Goal: Task Accomplishment & Management: Complete application form

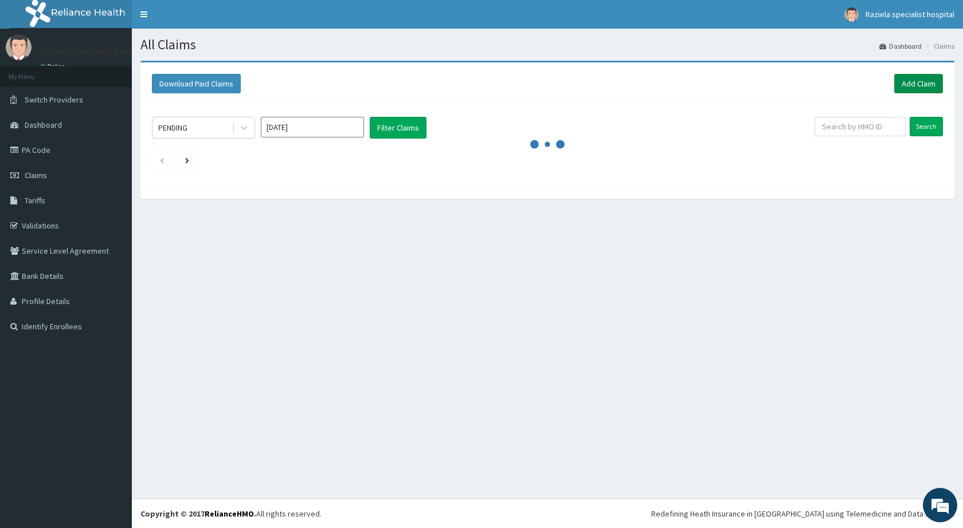
click at [903, 85] on link "Add Claim" at bounding box center [918, 83] width 49 height 19
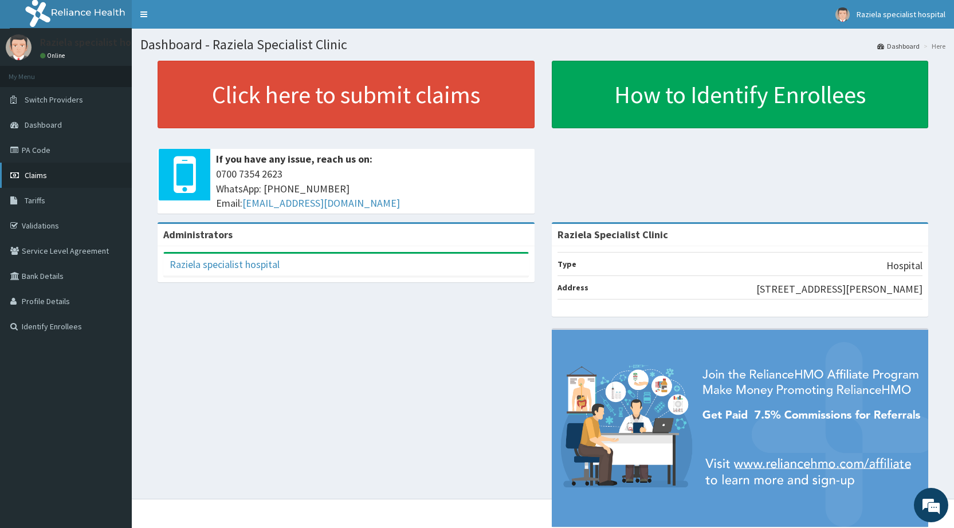
click at [70, 172] on link "Claims" at bounding box center [66, 175] width 132 height 25
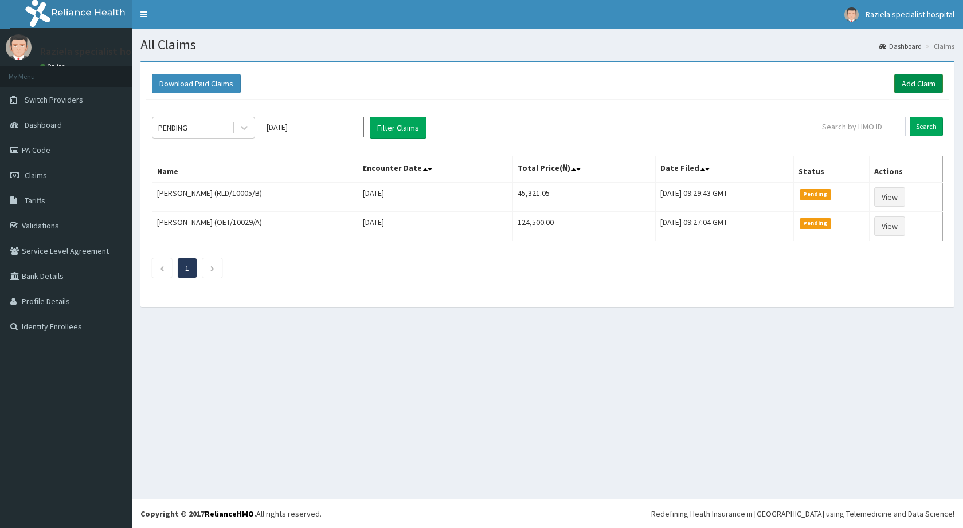
click at [918, 86] on link "Add Claim" at bounding box center [918, 83] width 49 height 19
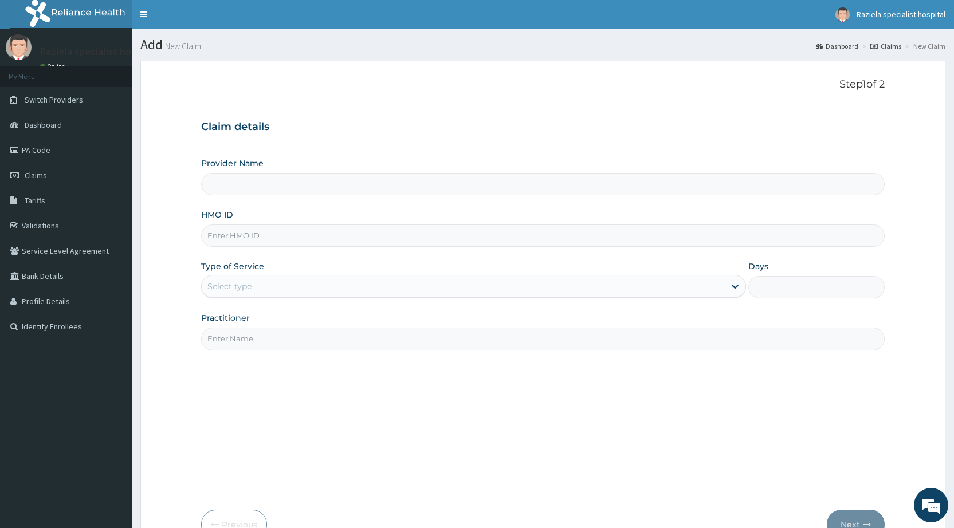
drag, startPoint x: 272, startPoint y: 179, endPoint x: 239, endPoint y: 209, distance: 44.2
click at [265, 189] on input "Provider Name" at bounding box center [543, 184] width 684 height 22
type input "Raziela Specialist Clinic"
click at [235, 197] on div "Provider Name Raziela Specialist Clinic HMO ID Type of Service Select type Days…" at bounding box center [543, 254] width 684 height 193
click at [227, 232] on input "HMO ID" at bounding box center [543, 236] width 684 height 22
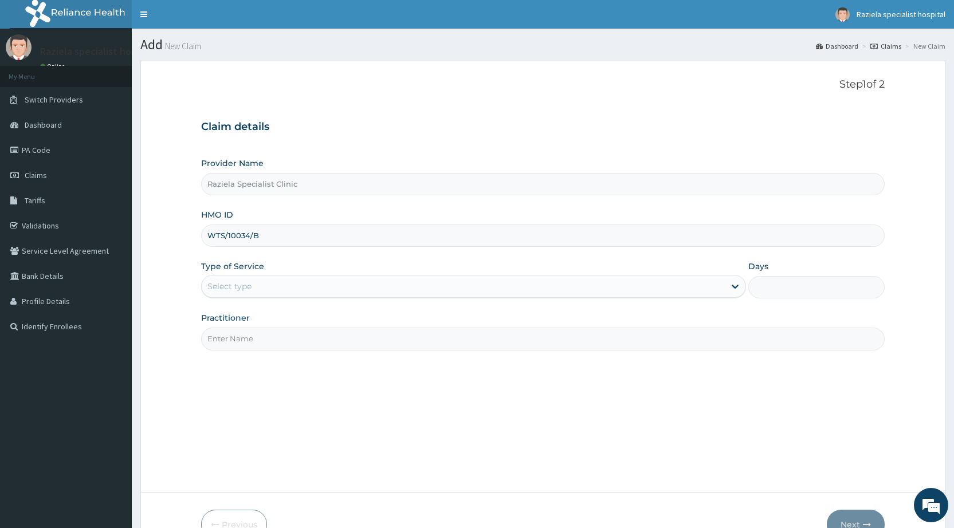
type input "WTS/10034/B"
click at [246, 285] on div "Select type" at bounding box center [229, 286] width 44 height 11
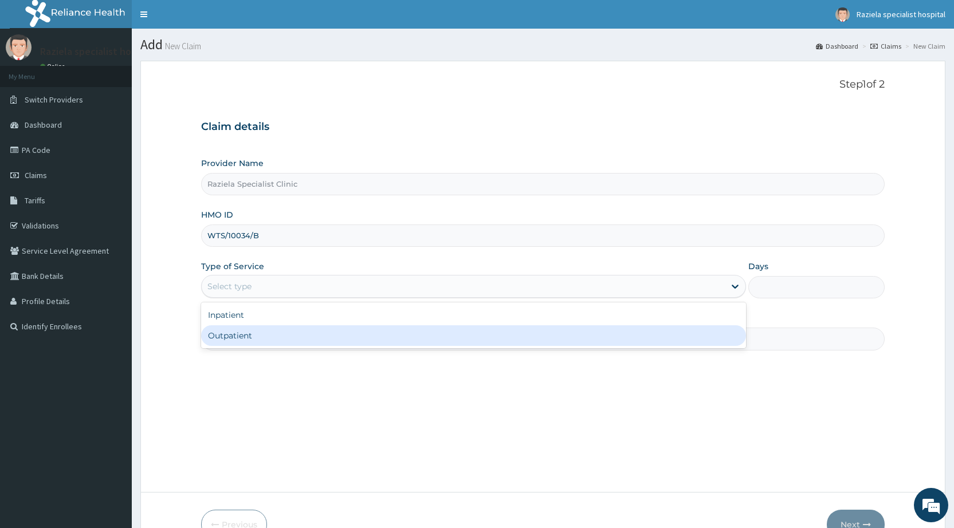
drag, startPoint x: 228, startPoint y: 332, endPoint x: 243, endPoint y: 328, distance: 15.3
click at [239, 329] on div "Outpatient" at bounding box center [473, 336] width 545 height 21
type input "1"
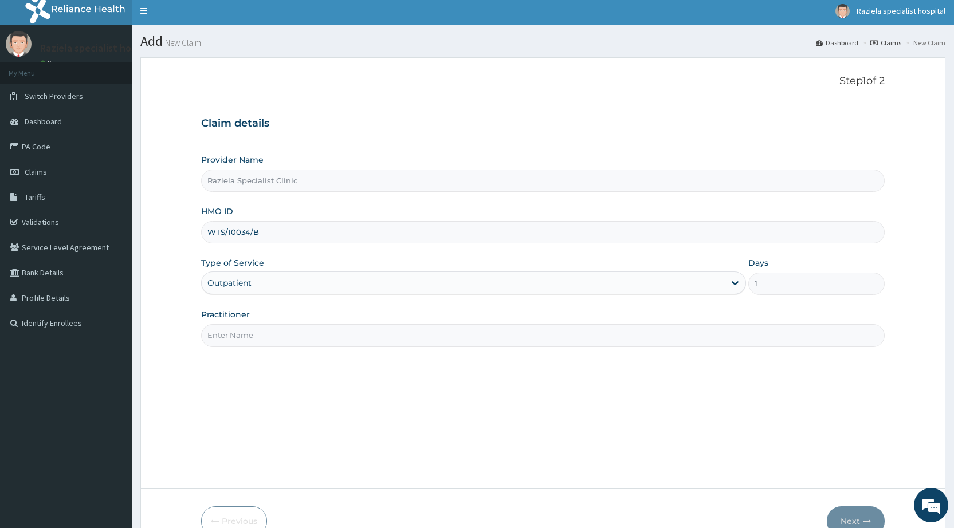
scroll to position [57, 0]
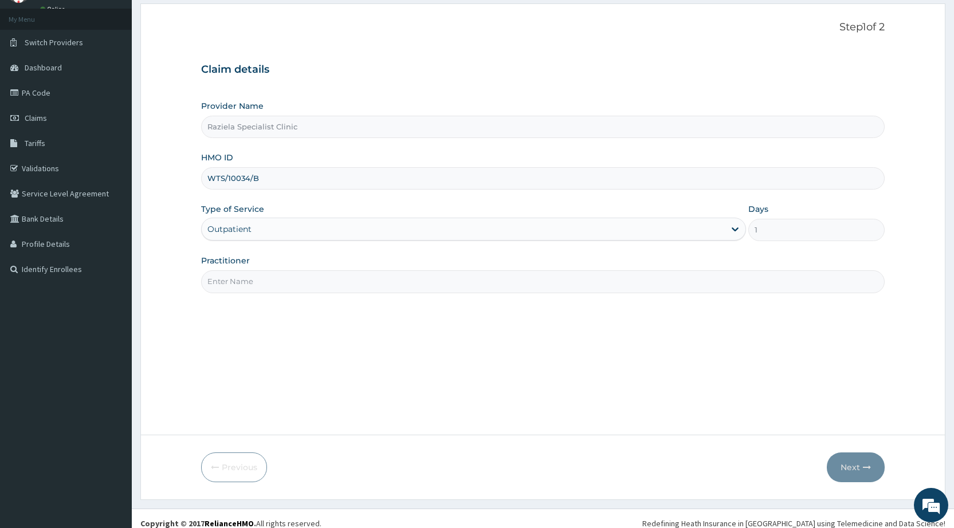
click at [252, 285] on input "Practitioner" at bounding box center [543, 281] width 684 height 22
type input "DR KELLY"
click at [866, 462] on button "Next" at bounding box center [856, 468] width 58 height 30
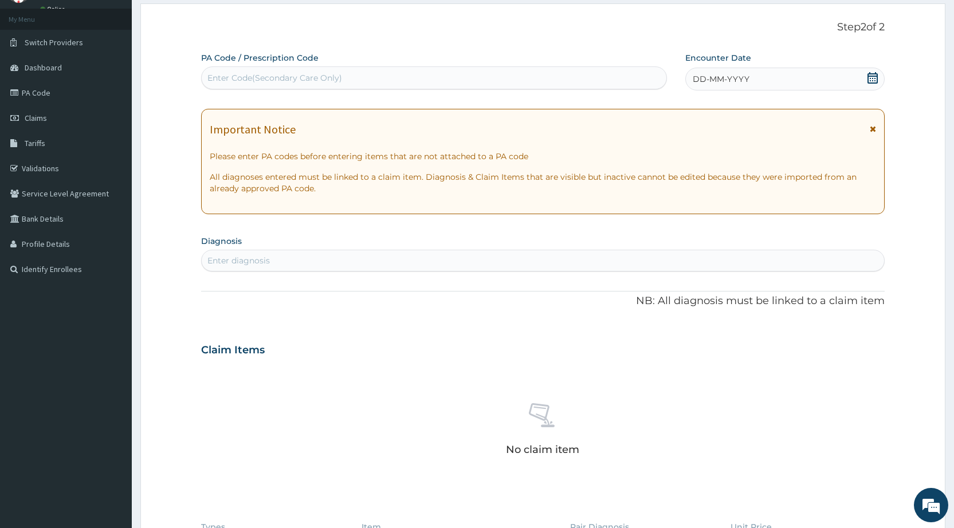
click at [283, 84] on div "Enter Code(Secondary Care Only)" at bounding box center [434, 78] width 464 height 18
paste input "PA/847212"
type input "PA/847212"
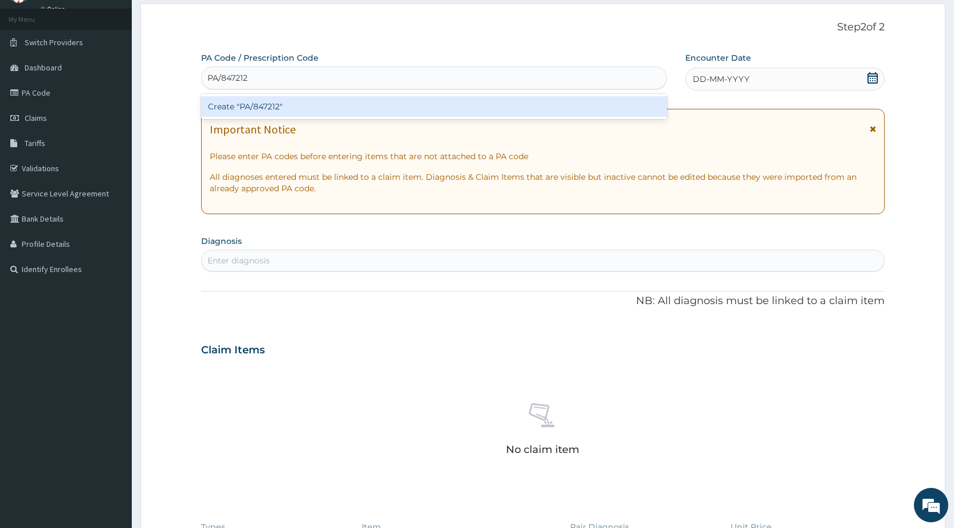
click at [289, 101] on div "Create "PA/847212"" at bounding box center [433, 106] width 465 height 21
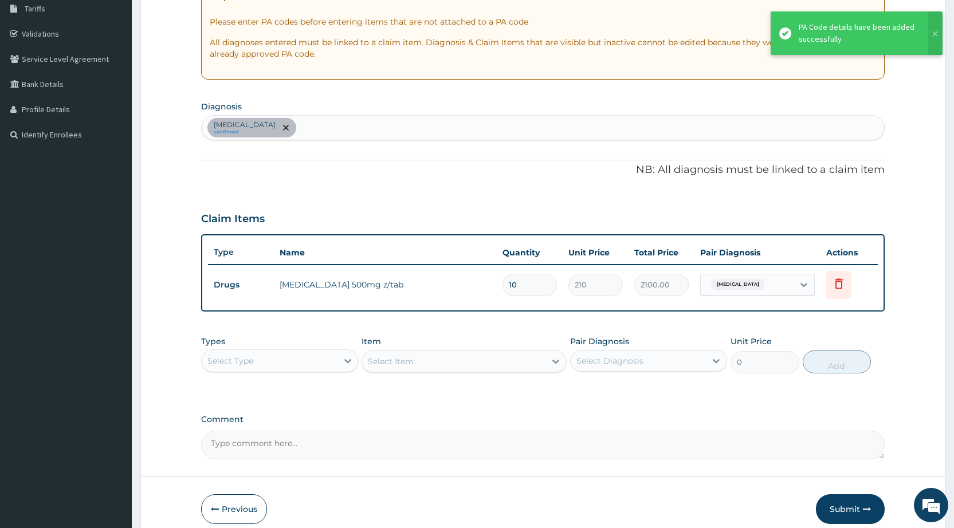
scroll to position [172, 0]
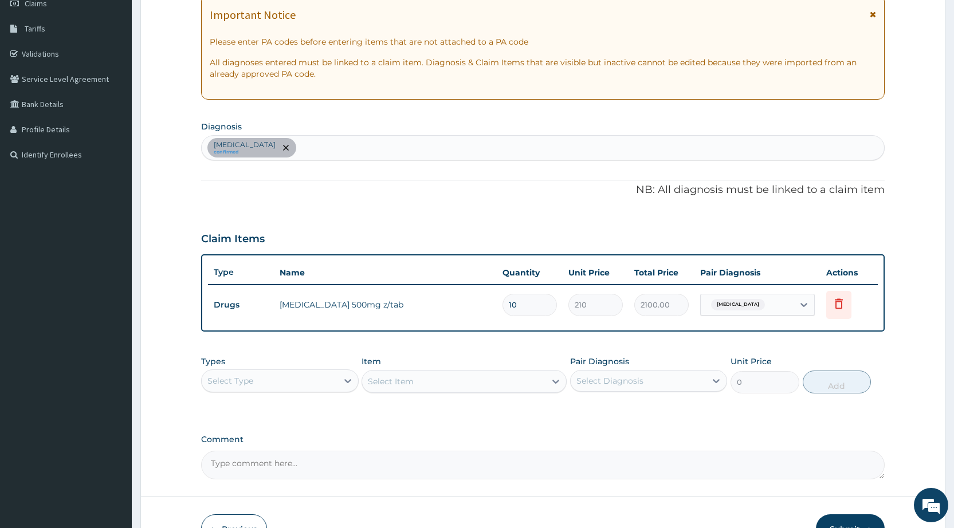
click at [295, 148] on div "Sepsis confirmed" at bounding box center [543, 148] width 683 height 24
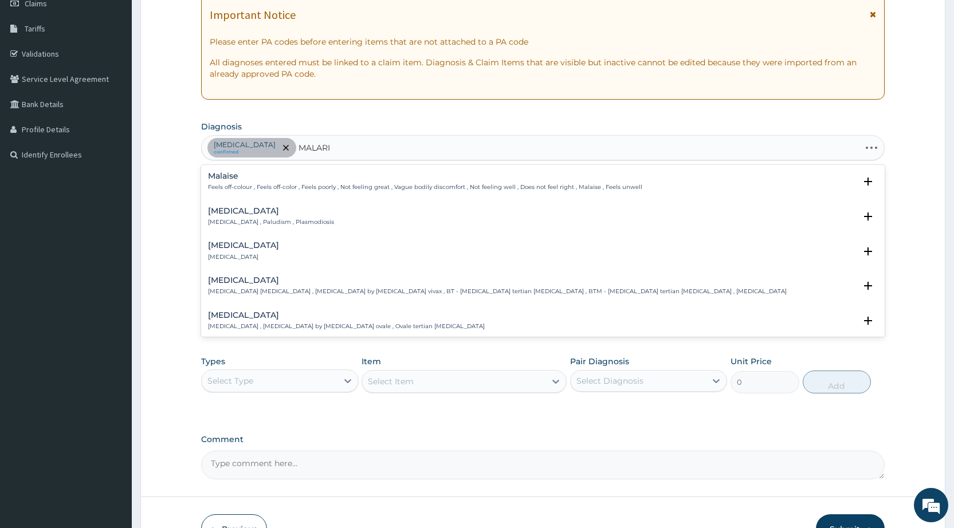
type input "MALARIA"
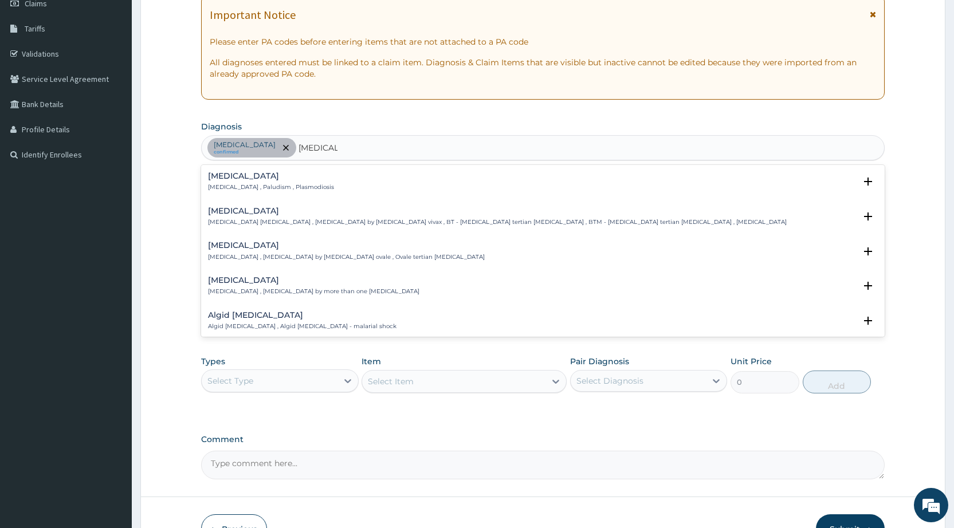
click at [250, 178] on h4 "Malaria" at bounding box center [271, 176] width 126 height 9
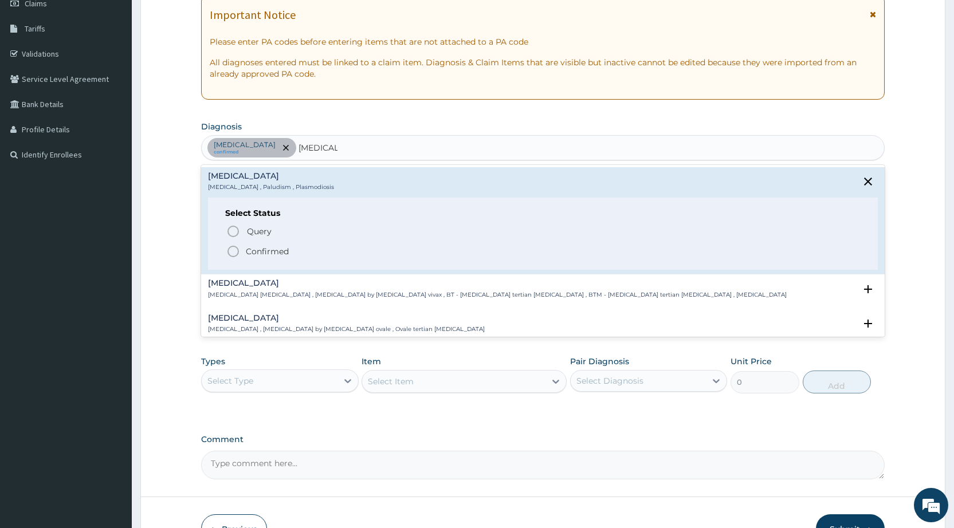
click at [233, 250] on icon "status option filled" at bounding box center [233, 252] width 14 height 14
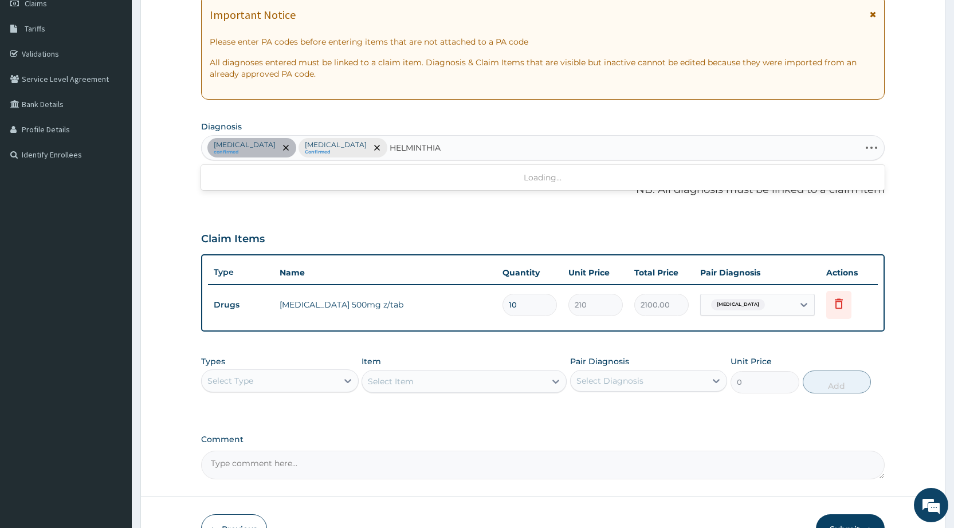
type input "HELMINTHIAS"
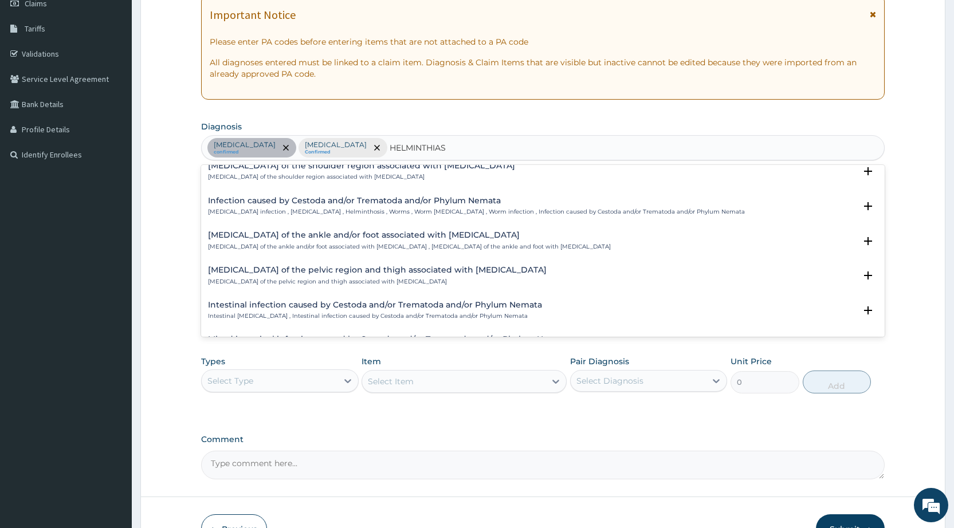
scroll to position [146, 0]
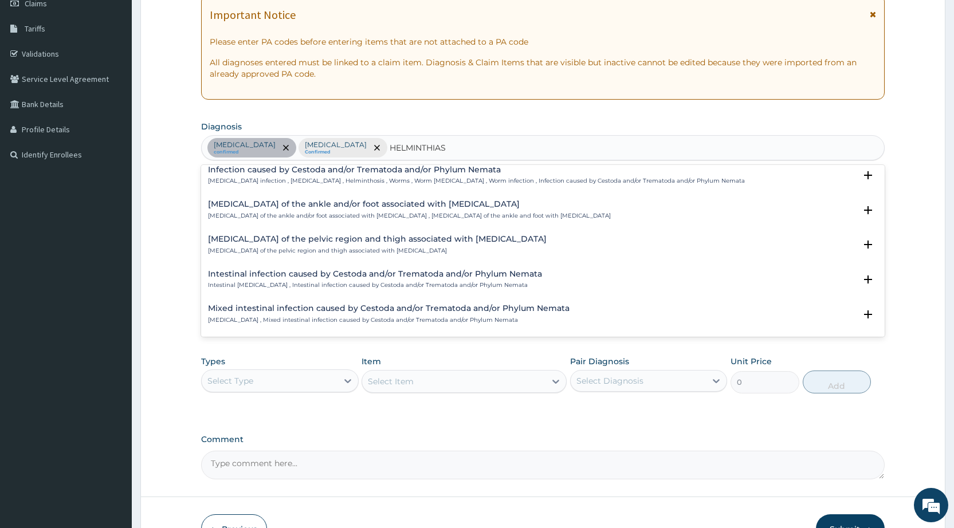
click at [283, 275] on h4 "Intestinal infection caused by Cestoda and/or Trematoda and/or Phylum Nemata" at bounding box center [375, 274] width 334 height 9
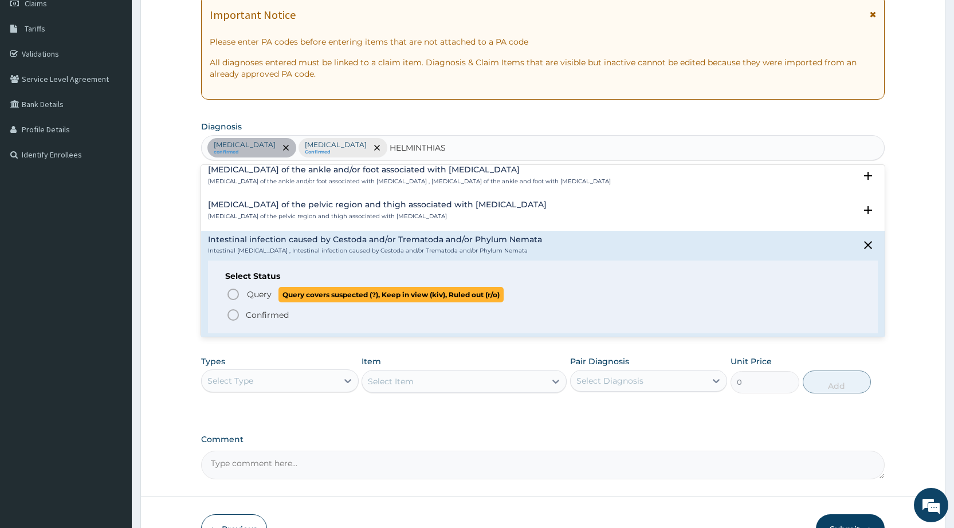
scroll to position [218, 0]
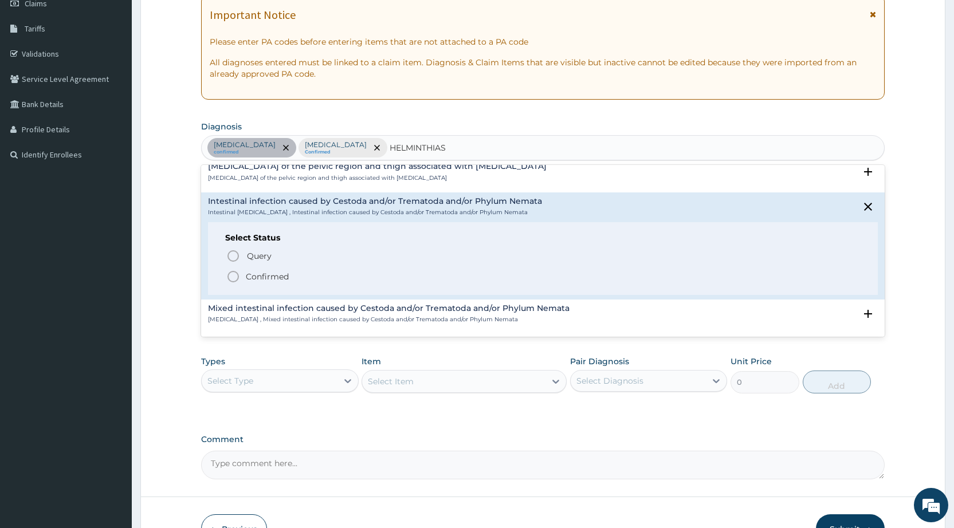
click at [230, 277] on icon "status option filled" at bounding box center [233, 277] width 14 height 14
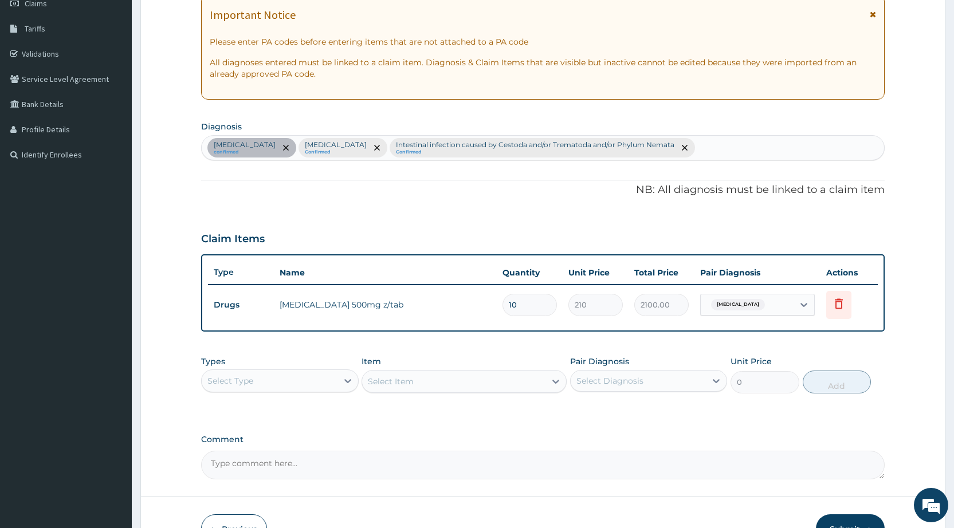
scroll to position [244, 0]
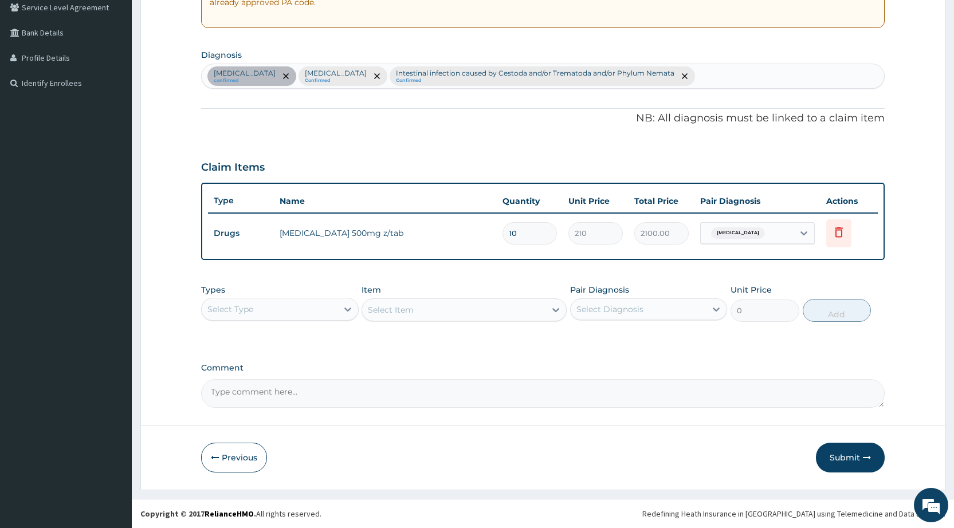
click at [283, 297] on div "Types Select Type" at bounding box center [279, 303] width 157 height 38
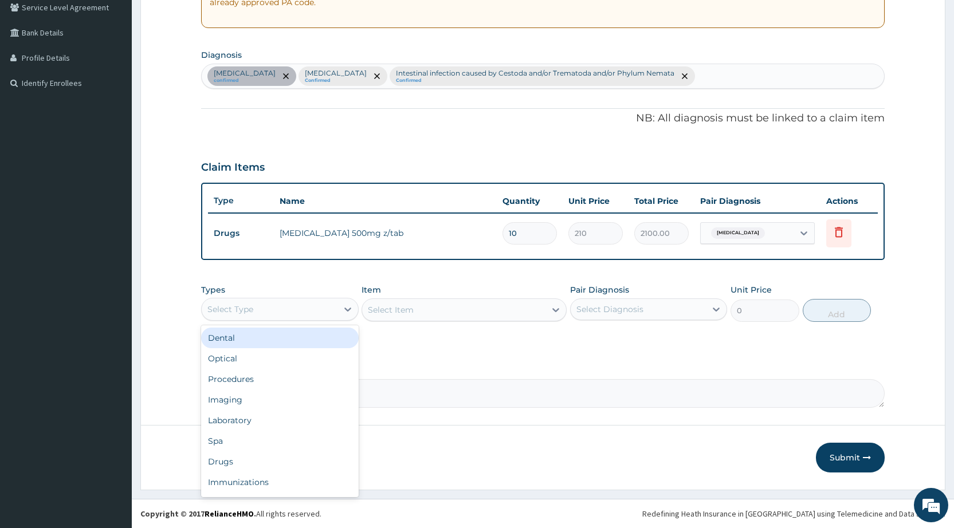
click at [265, 316] on div "Select Type" at bounding box center [269, 309] width 135 height 18
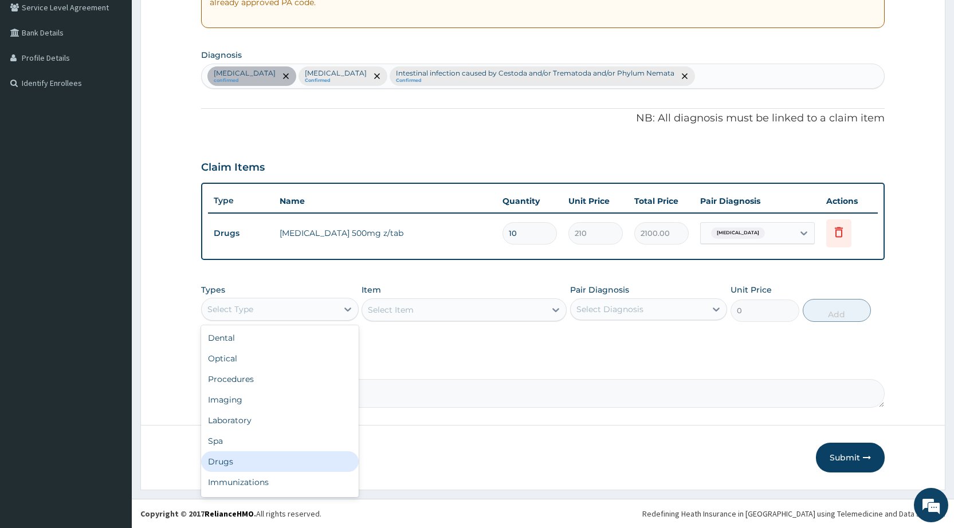
scroll to position [39, 0]
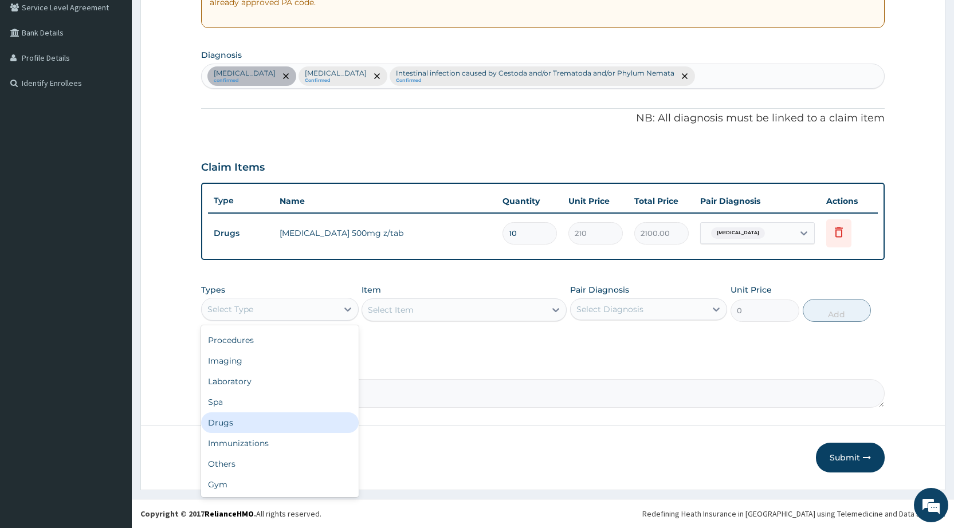
click at [241, 426] on div "Drugs" at bounding box center [279, 423] width 157 height 21
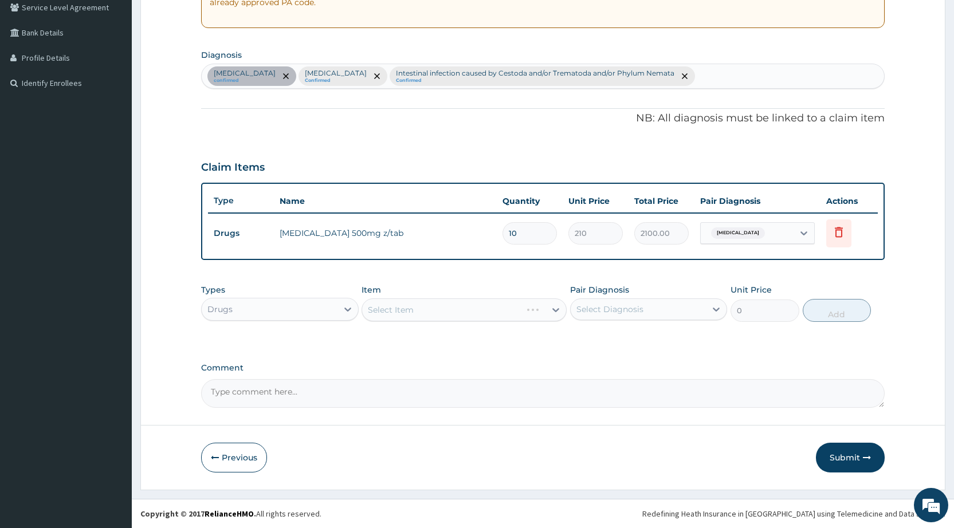
click at [377, 307] on div "Select Item" at bounding box center [464, 310] width 205 height 23
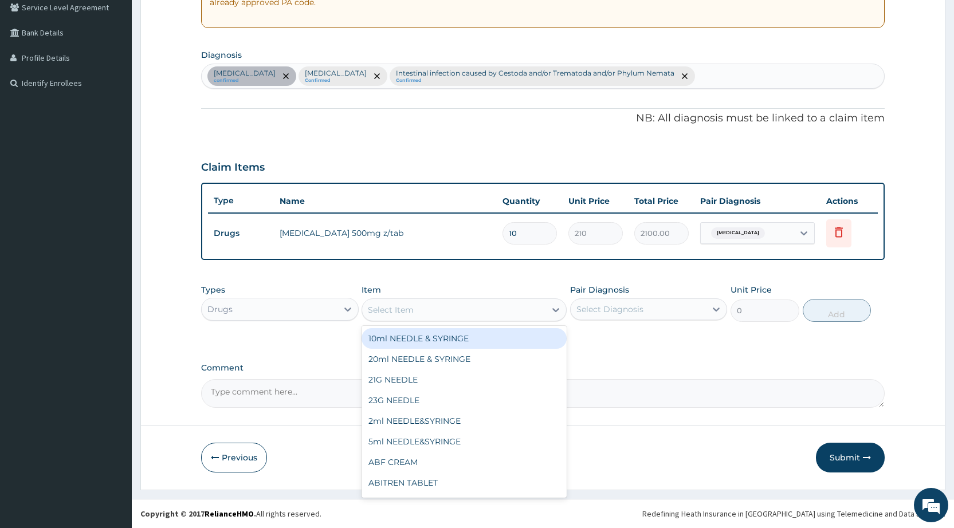
click at [377, 307] on div "Select Item" at bounding box center [391, 309] width 46 height 11
type input "ARTE"
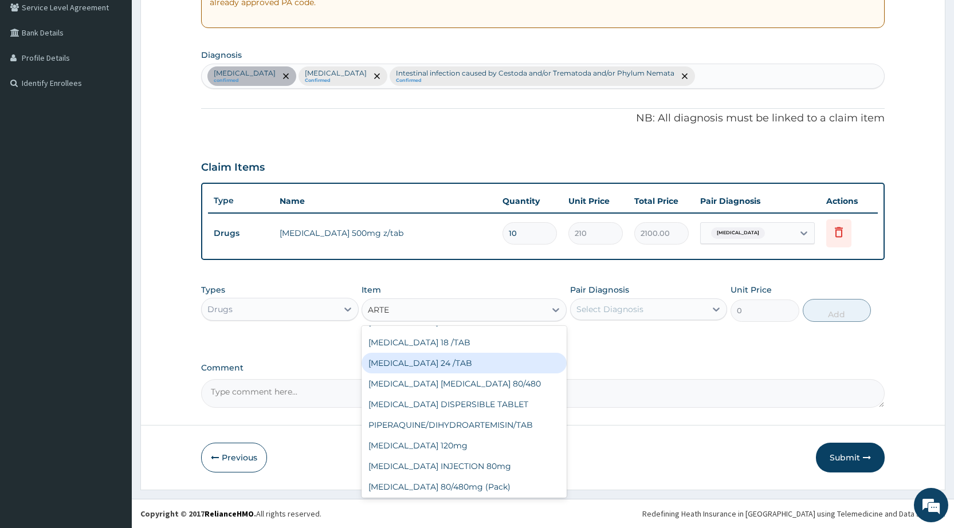
scroll to position [266, 0]
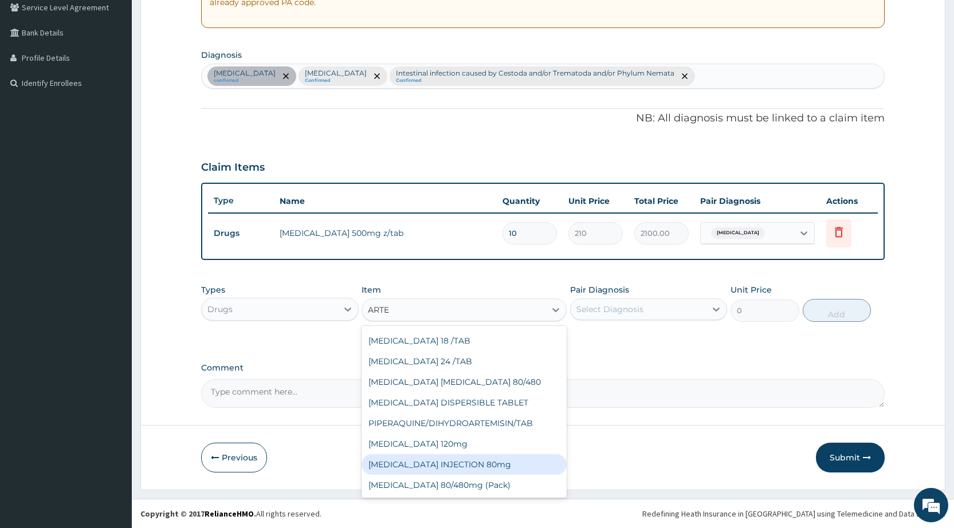
click at [477, 467] on div "ARTEMETHER INJECTION 80mg" at bounding box center [464, 464] width 205 height 21
type input "1200"
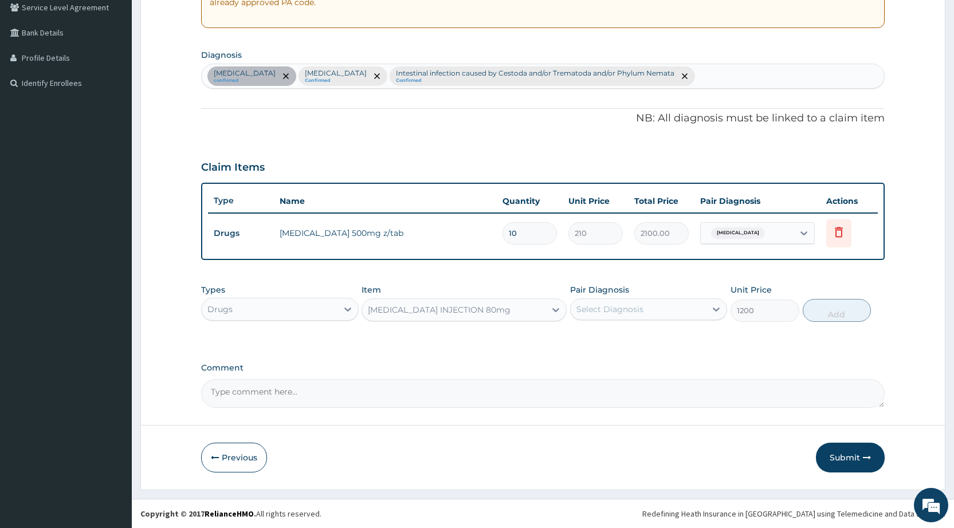
click at [587, 304] on div "Select Diagnosis" at bounding box center [610, 309] width 67 height 11
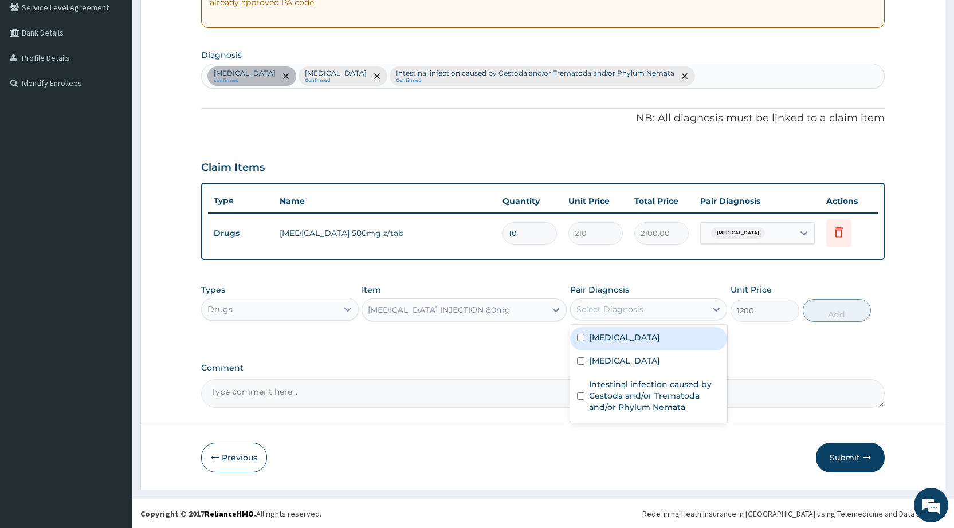
drag, startPoint x: 589, startPoint y: 342, endPoint x: 590, endPoint y: 354, distance: 11.5
click at [590, 344] on div "Sepsis" at bounding box center [648, 338] width 157 height 23
checkbox input "true"
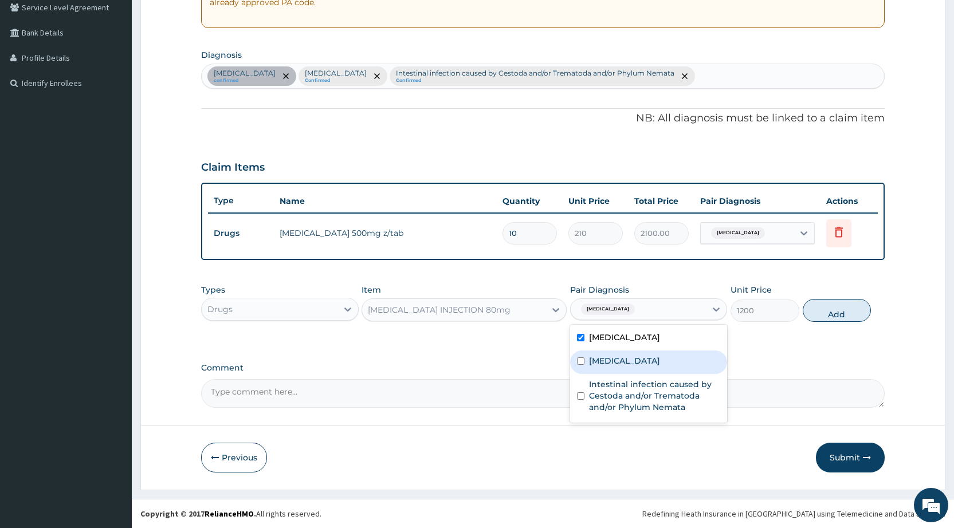
click at [599, 367] on div "Malaria" at bounding box center [648, 362] width 157 height 23
checkbox input "true"
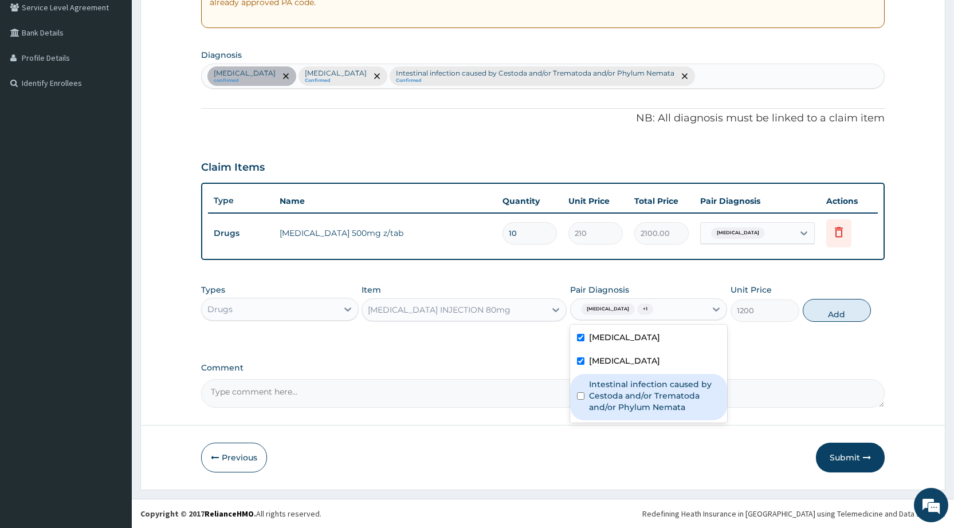
click at [591, 397] on label "Intestinal infection caused by Cestoda and/or Trematoda and/or Phylum Nemata" at bounding box center [654, 396] width 131 height 34
checkbox input "true"
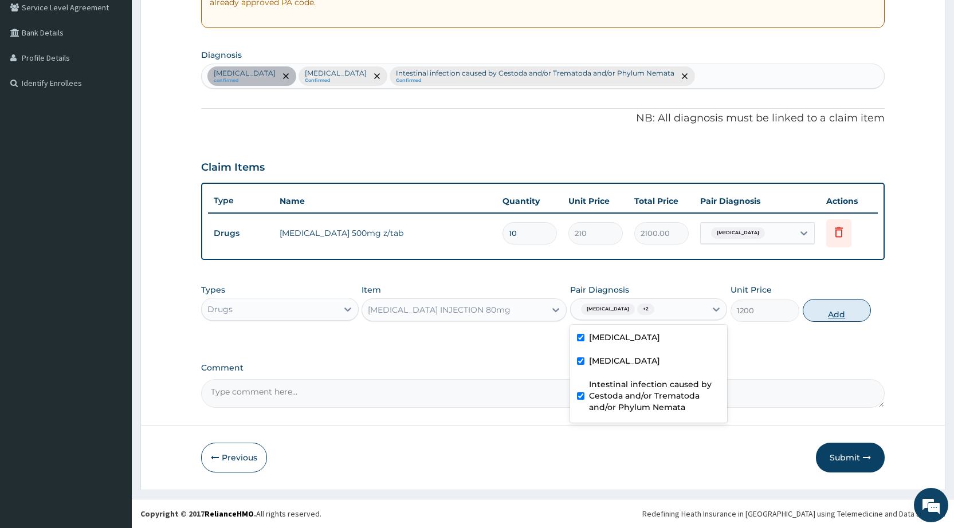
click at [822, 316] on button "Add" at bounding box center [837, 310] width 68 height 23
type input "0"
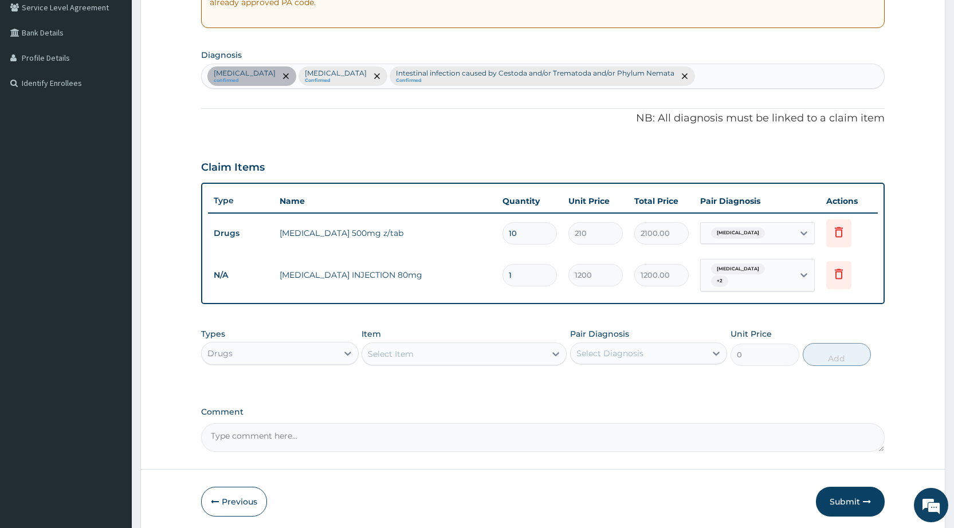
type input "0.00"
type input "6"
type input "7200.00"
type input "6"
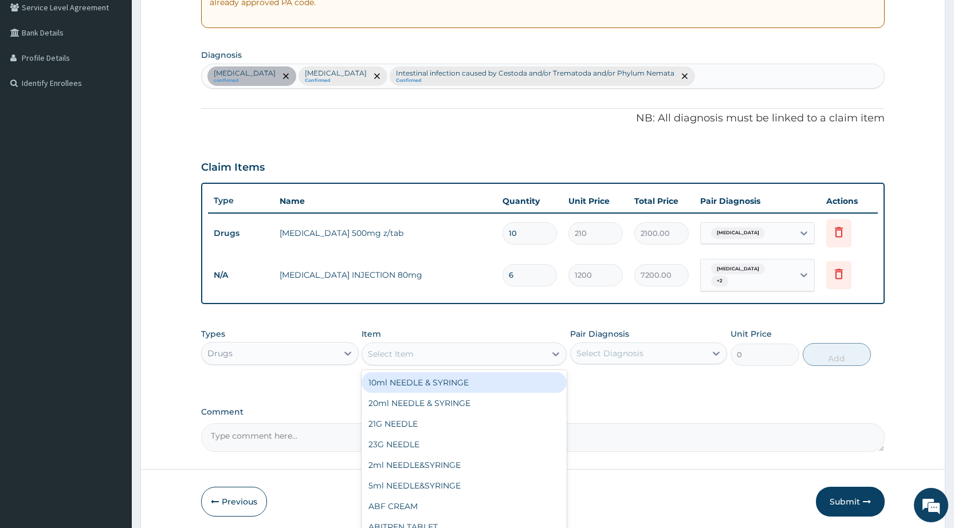
click at [381, 348] on div "Select Item" at bounding box center [391, 353] width 46 height 11
type input "PARACETAMOL"
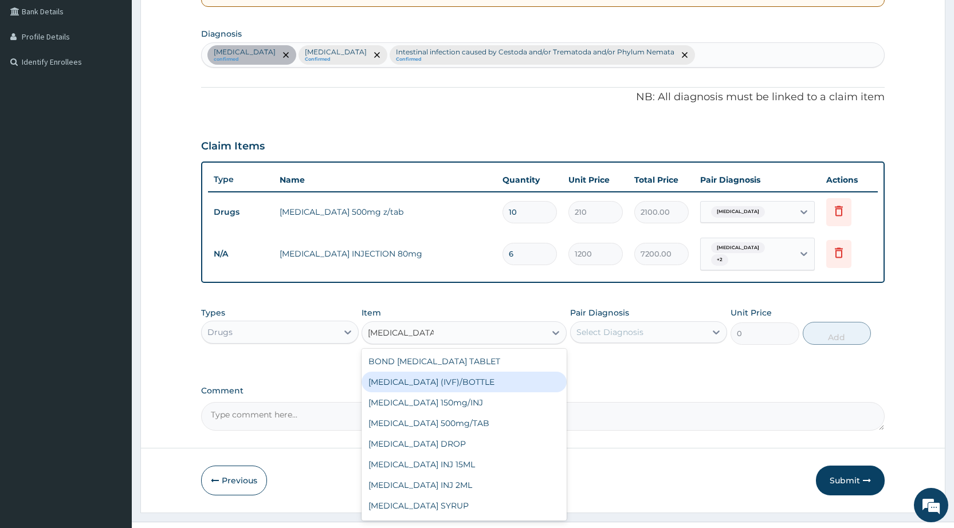
scroll to position [283, 0]
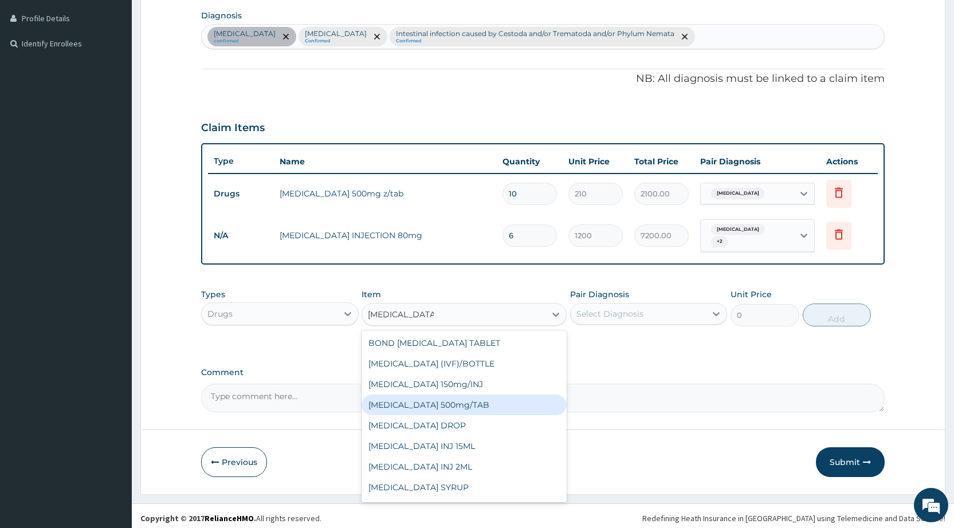
click at [430, 401] on div "PARACETAMOL 500mg/TAB" at bounding box center [464, 405] width 205 height 21
type input "10"
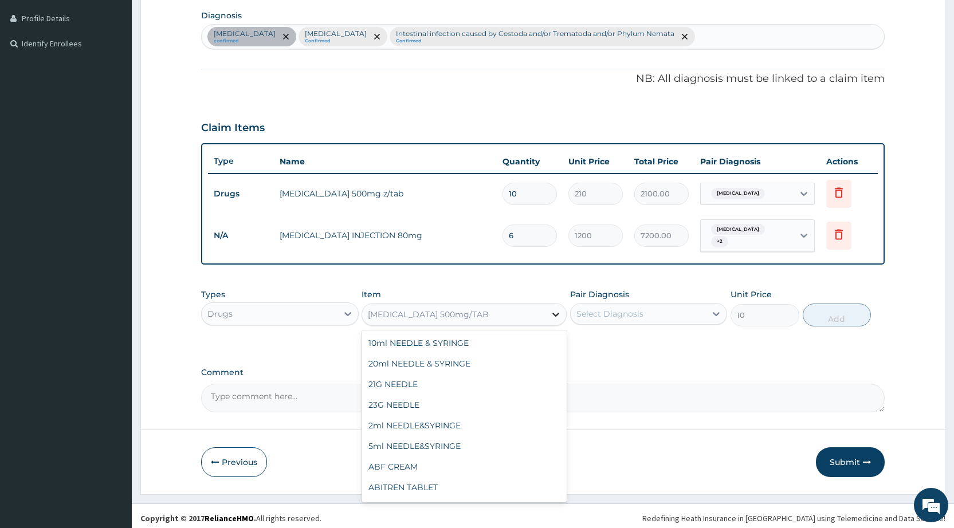
click at [566, 304] on div at bounding box center [556, 314] width 21 height 21
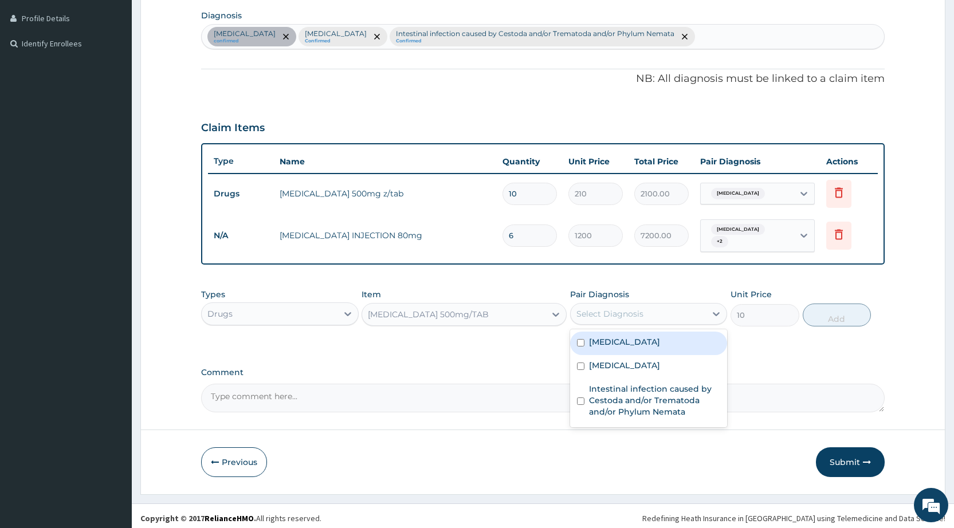
click at [580, 309] on div "Select Diagnosis" at bounding box center [610, 313] width 67 height 11
drag, startPoint x: 585, startPoint y: 341, endPoint x: 585, endPoint y: 365, distance: 24.1
click at [585, 345] on div "Sepsis" at bounding box center [648, 343] width 157 height 23
checkbox input "true"
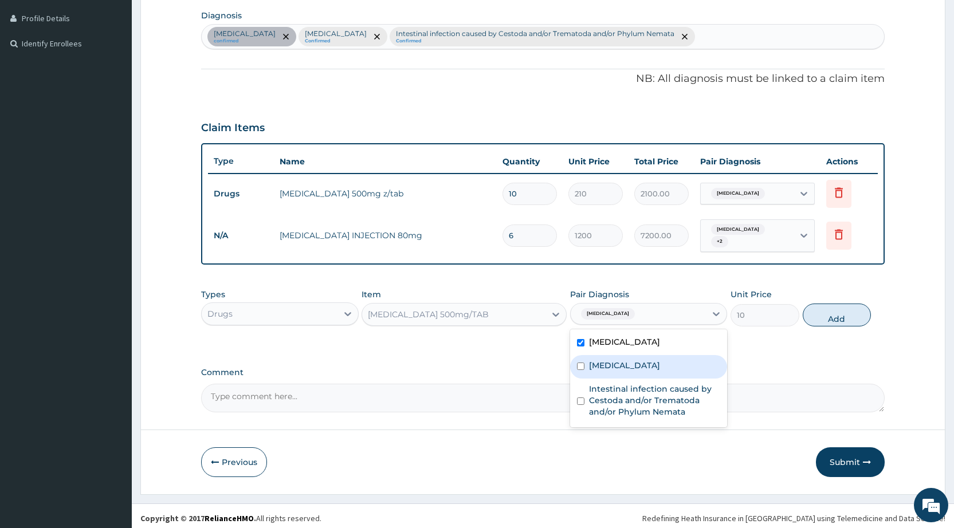
drag, startPoint x: 585, startPoint y: 365, endPoint x: 585, endPoint y: 404, distance: 39.0
click at [585, 367] on div "Malaria" at bounding box center [648, 366] width 157 height 23
checkbox input "true"
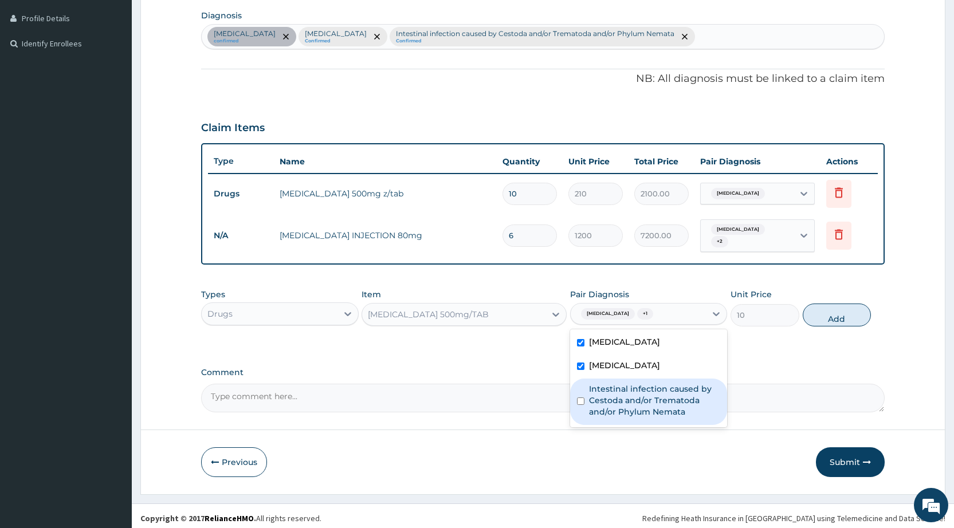
click at [586, 405] on div "Intestinal infection caused by Cestoda and/or Trematoda and/or Phylum Nemata" at bounding box center [648, 402] width 157 height 46
checkbox input "true"
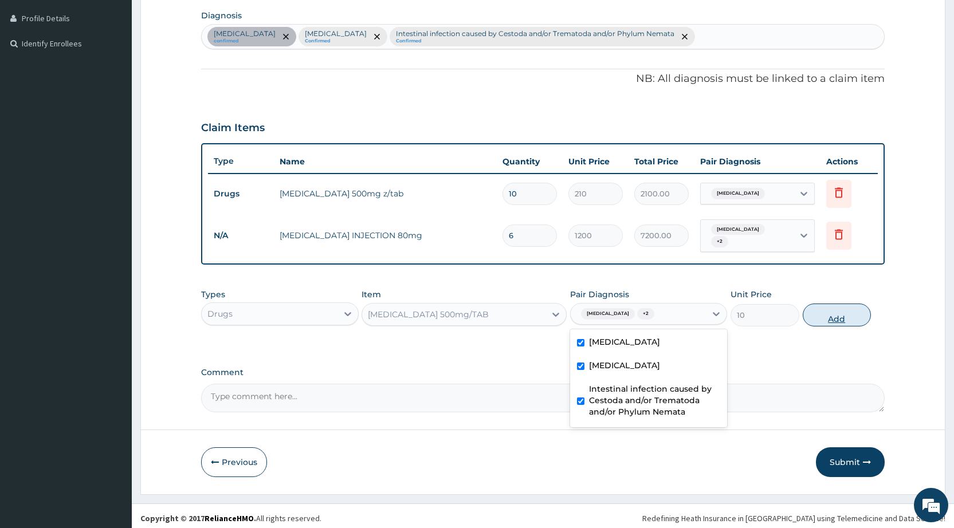
click at [834, 310] on button "Add" at bounding box center [837, 315] width 68 height 23
type input "0"
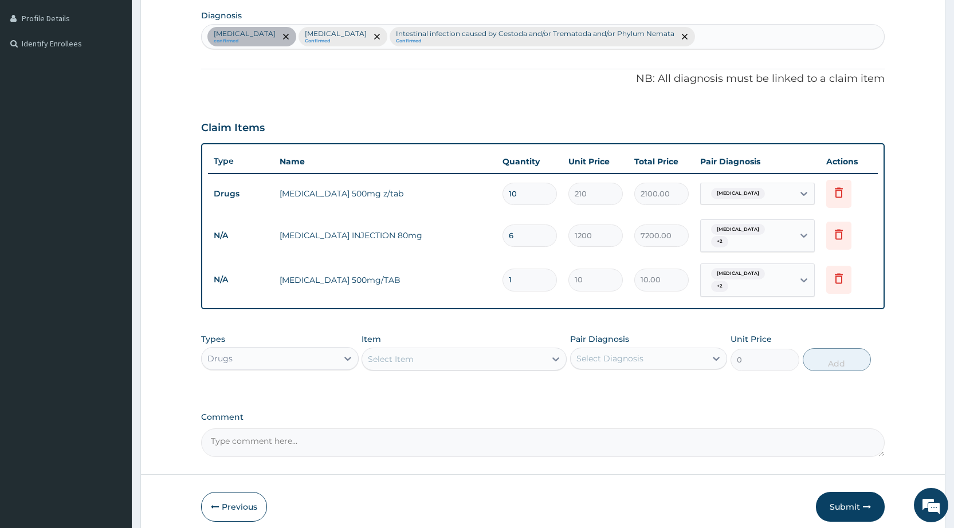
type input "18"
type input "180.00"
type input "18"
click at [399, 361] on div "Item Select Item" at bounding box center [464, 353] width 205 height 38
click at [397, 354] on div "Select Item" at bounding box center [391, 359] width 46 height 11
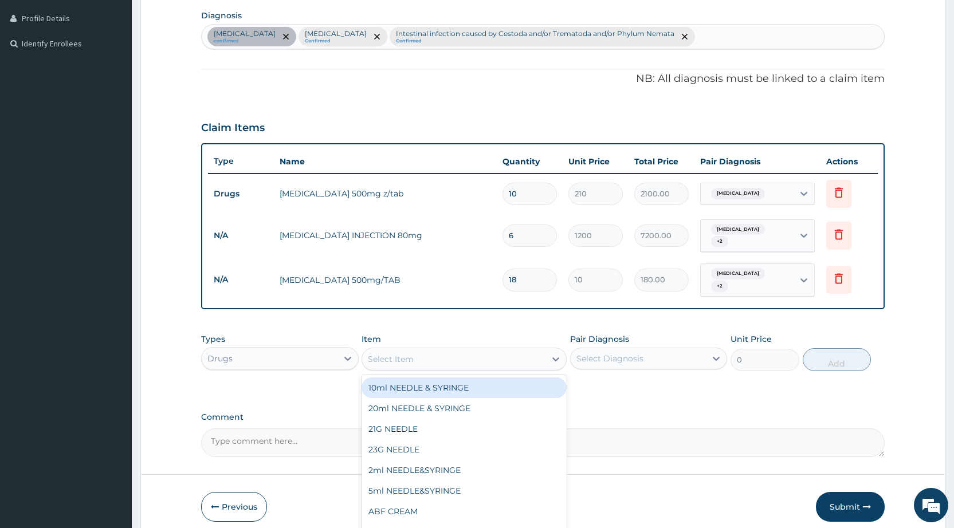
click at [397, 354] on div "Select Item" at bounding box center [391, 359] width 46 height 11
click at [396, 354] on div "Select Item" at bounding box center [391, 359] width 46 height 11
type input "ALBEN"
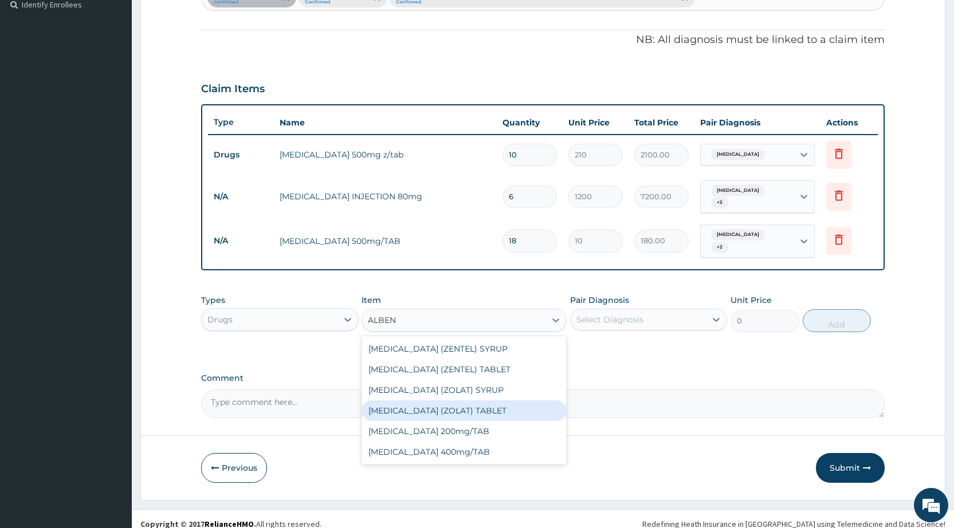
scroll to position [323, 0]
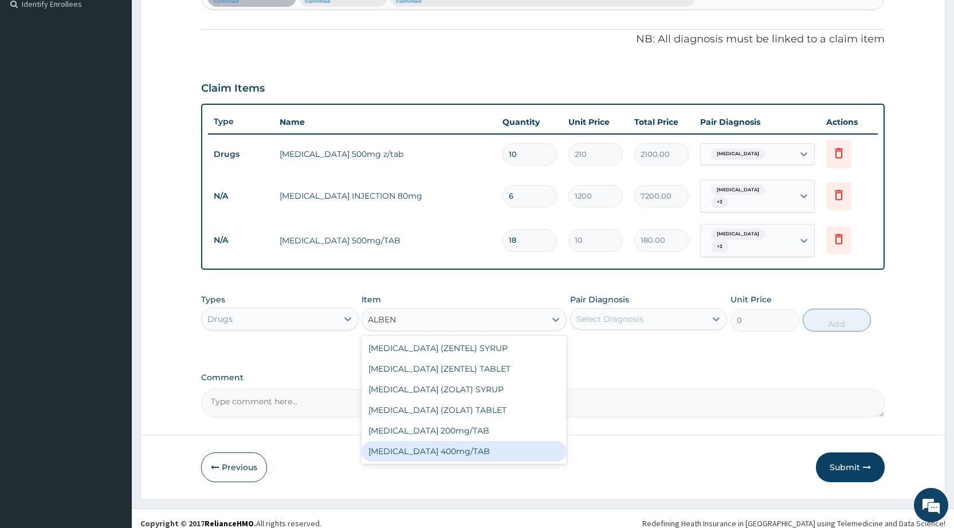
click at [438, 441] on div "Albendazole 400mg/TAB" at bounding box center [464, 451] width 205 height 21
type input "340"
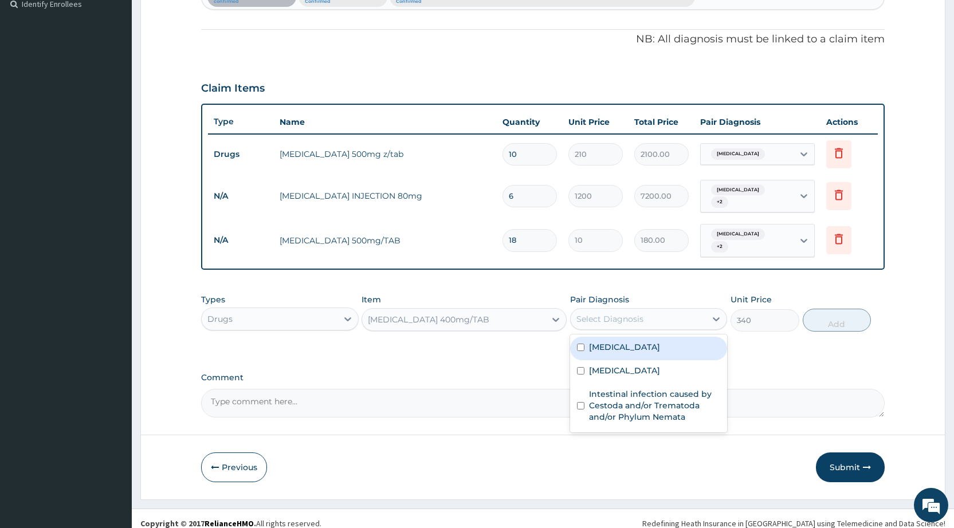
click at [597, 313] on div "Select Diagnosis" at bounding box center [610, 318] width 67 height 11
drag, startPoint x: 600, startPoint y: 337, endPoint x: 599, endPoint y: 366, distance: 29.2
click at [600, 342] on label "Sepsis" at bounding box center [624, 347] width 71 height 11
checkbox input "true"
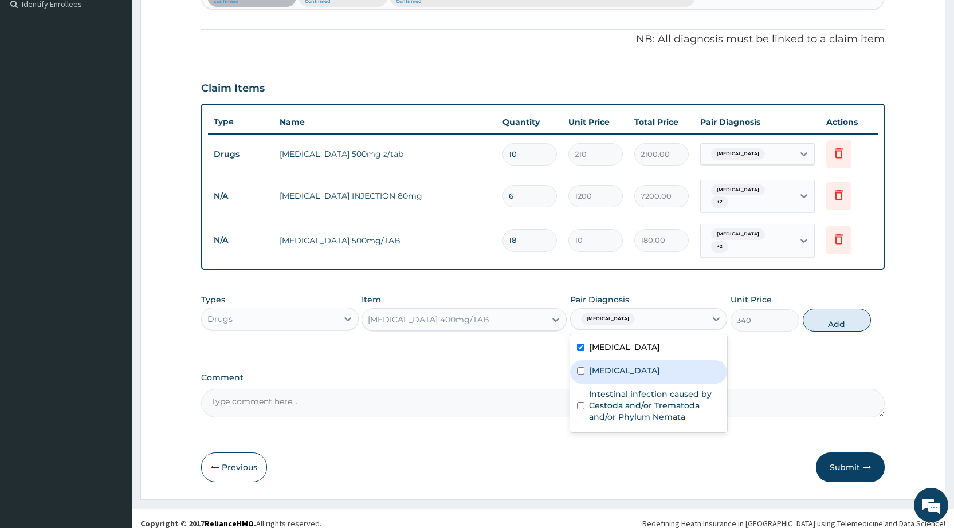
drag, startPoint x: 599, startPoint y: 366, endPoint x: 591, endPoint y: 397, distance: 32.0
click at [599, 367] on div "Malaria" at bounding box center [648, 371] width 157 height 23
checkbox input "true"
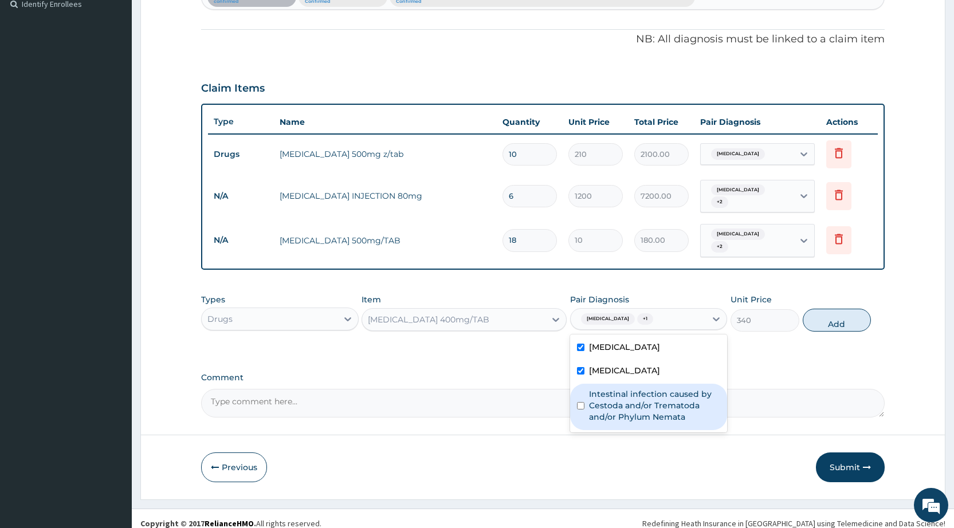
click at [590, 399] on label "Intestinal infection caused by Cestoda and/or Trematoda and/or Phylum Nemata" at bounding box center [654, 406] width 131 height 34
checkbox input "true"
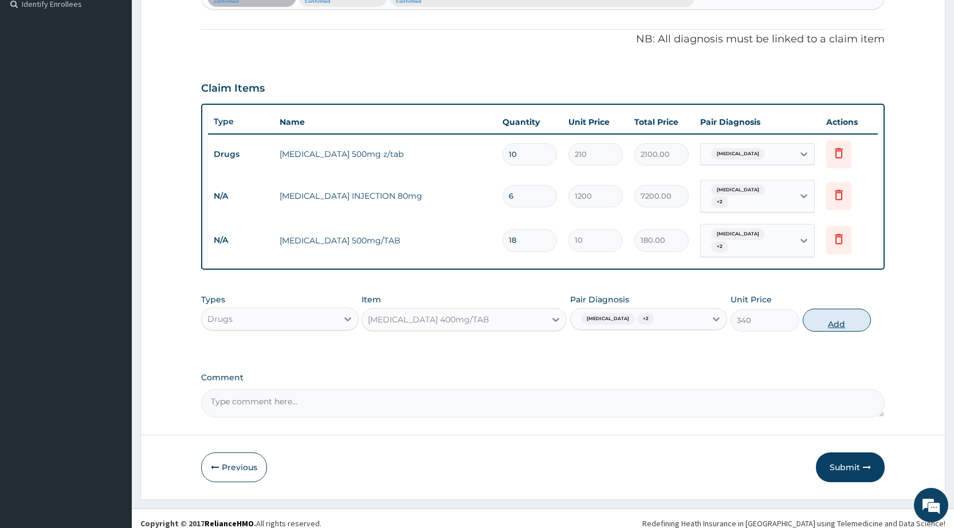
click at [812, 309] on button "Add" at bounding box center [837, 320] width 68 height 23
type input "0"
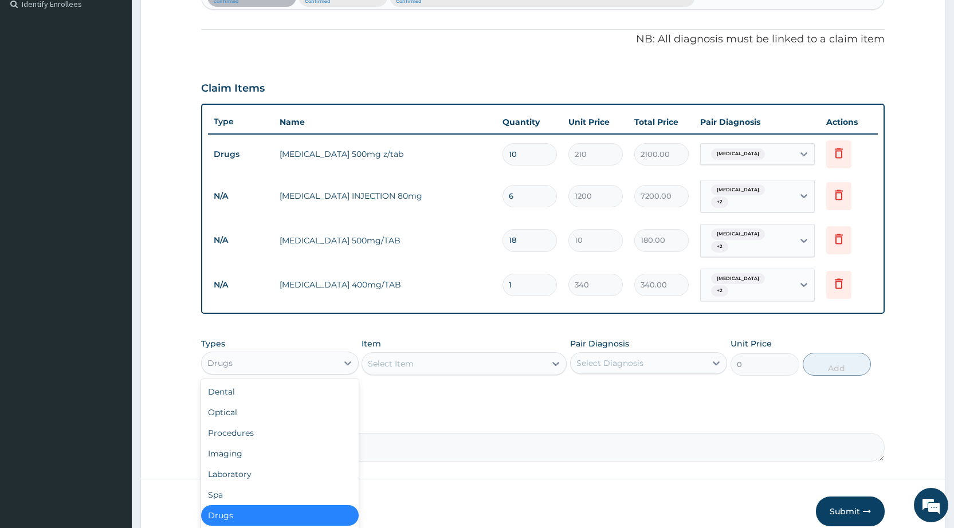
click at [297, 354] on div "Drugs" at bounding box center [269, 363] width 135 height 18
click at [266, 423] on div "Procedures" at bounding box center [279, 433] width 157 height 21
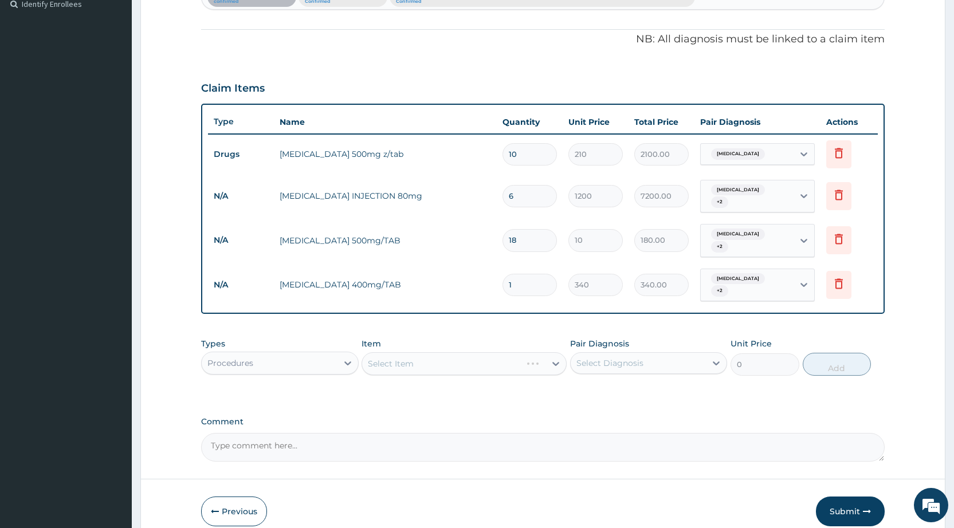
click at [395, 352] on div "Select Item" at bounding box center [464, 363] width 205 height 23
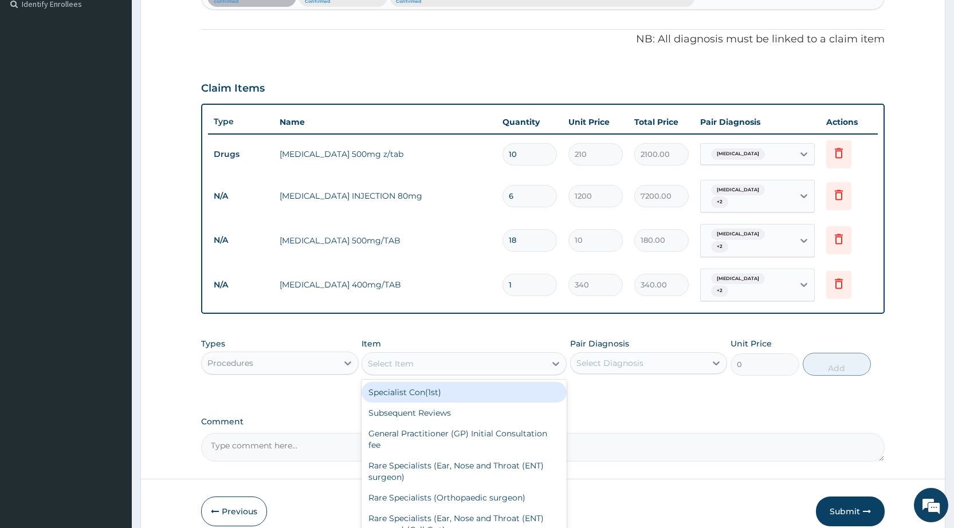
click at [386, 358] on div "Select Item" at bounding box center [391, 363] width 46 height 11
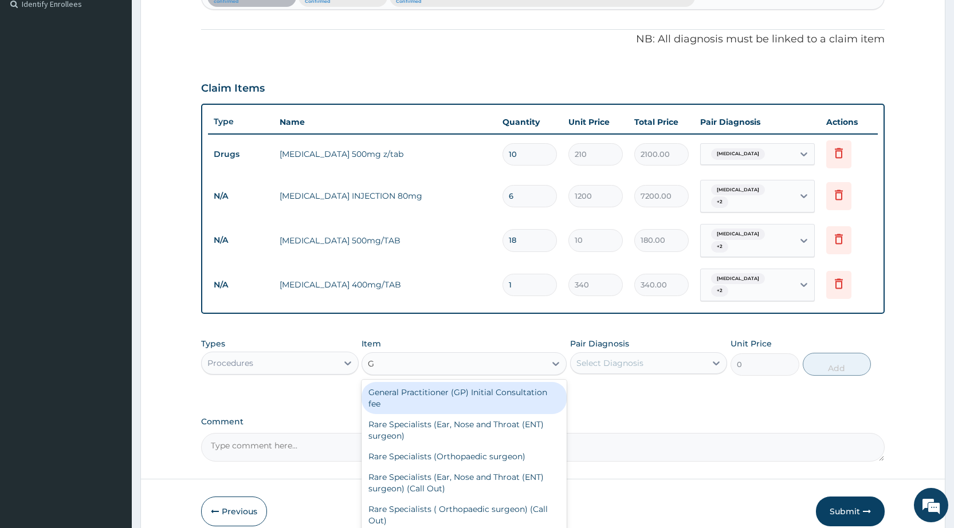
type input "GP"
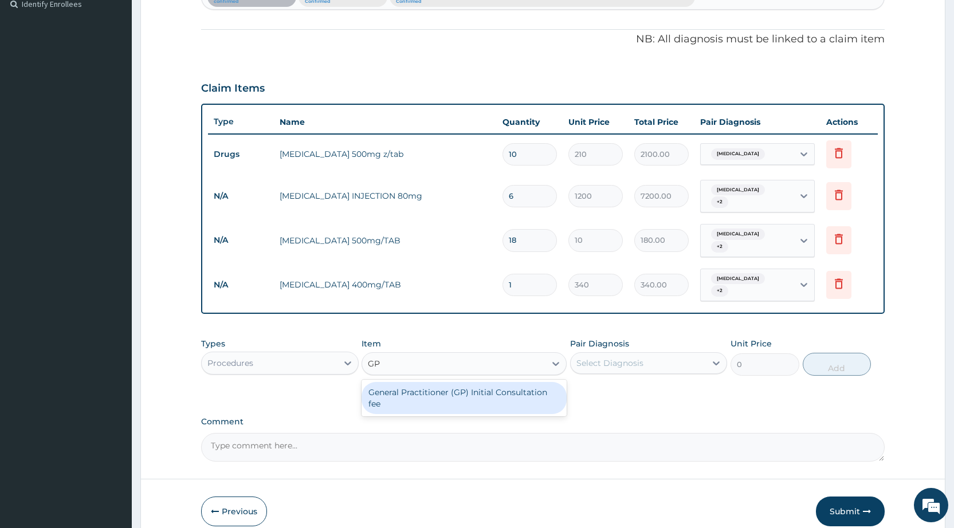
drag, startPoint x: 501, startPoint y: 382, endPoint x: 522, endPoint y: 378, distance: 21.7
click at [503, 383] on div "General Practitioner (GP) Initial Consultation fee" at bounding box center [464, 398] width 205 height 32
type input "2500"
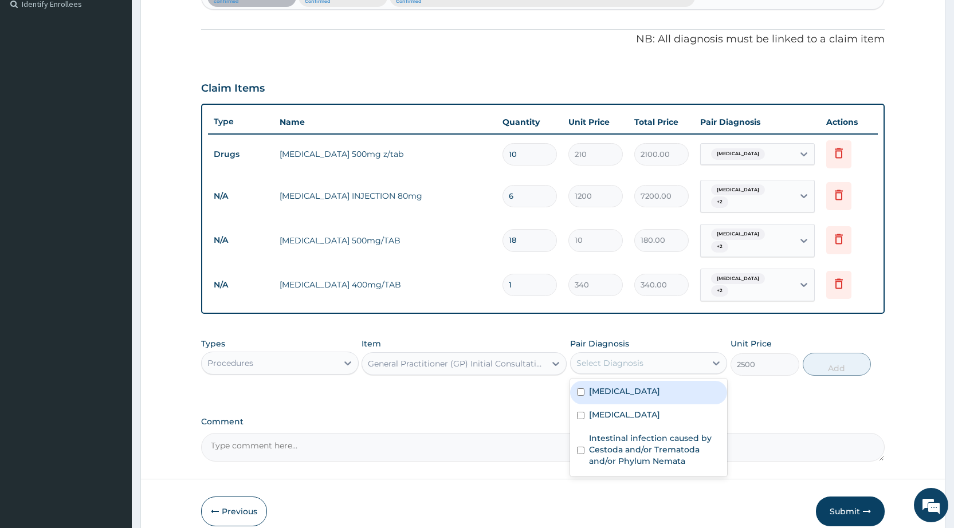
click at [649, 354] on div "Select Diagnosis" at bounding box center [638, 363] width 135 height 18
click at [636, 405] on div "Malaria" at bounding box center [648, 416] width 157 height 23
checkbox input "true"
click at [634, 381] on div "Sepsis" at bounding box center [648, 392] width 157 height 23
checkbox input "true"
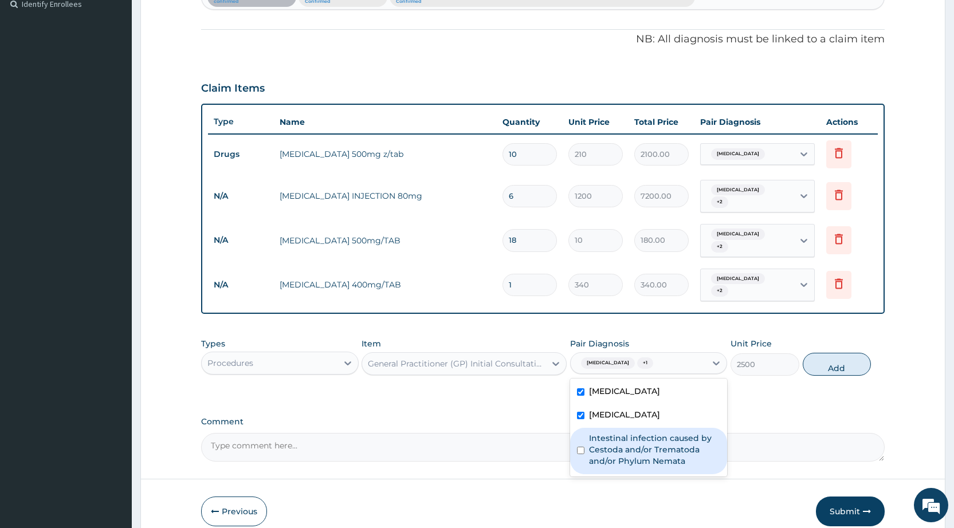
drag, startPoint x: 609, startPoint y: 441, endPoint x: 624, endPoint y: 430, distance: 18.9
click at [609, 441] on label "Intestinal infection caused by Cestoda and/or Trematoda and/or Phylum Nemata" at bounding box center [654, 450] width 131 height 34
checkbox input "true"
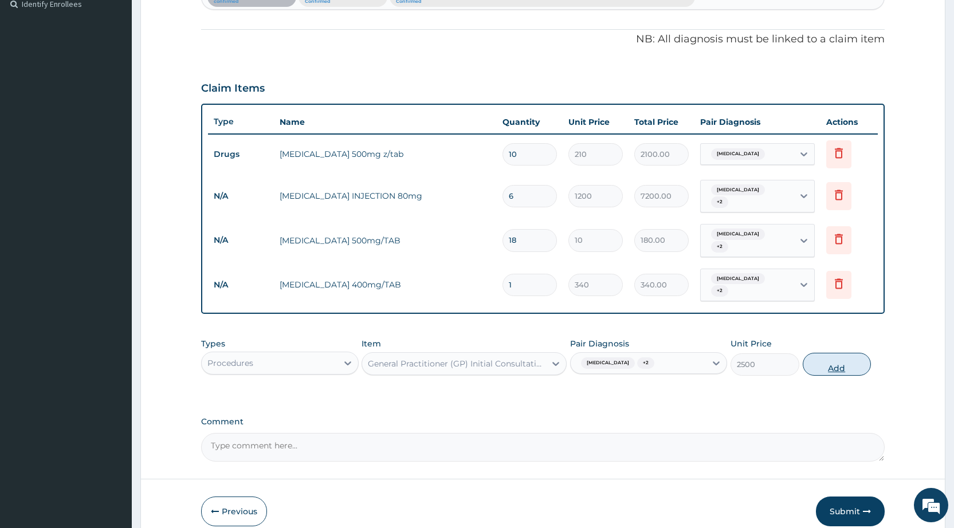
click at [823, 358] on button "Add" at bounding box center [837, 364] width 68 height 23
type input "0"
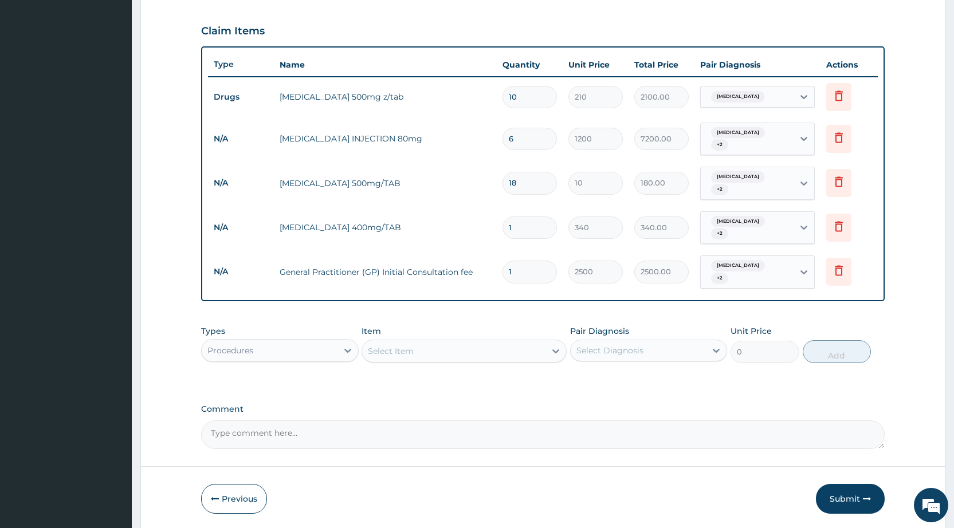
scroll to position [402, 0]
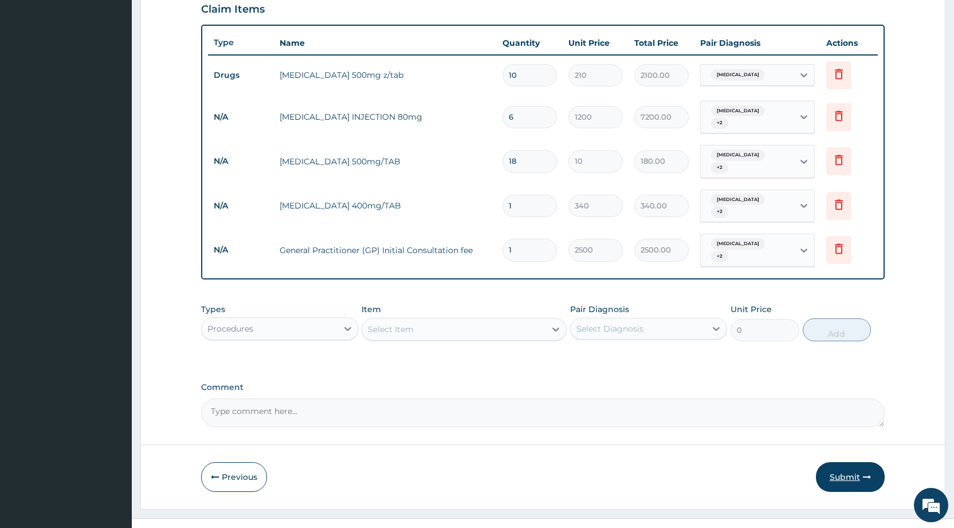
click at [826, 462] on button "Submit" at bounding box center [850, 477] width 69 height 30
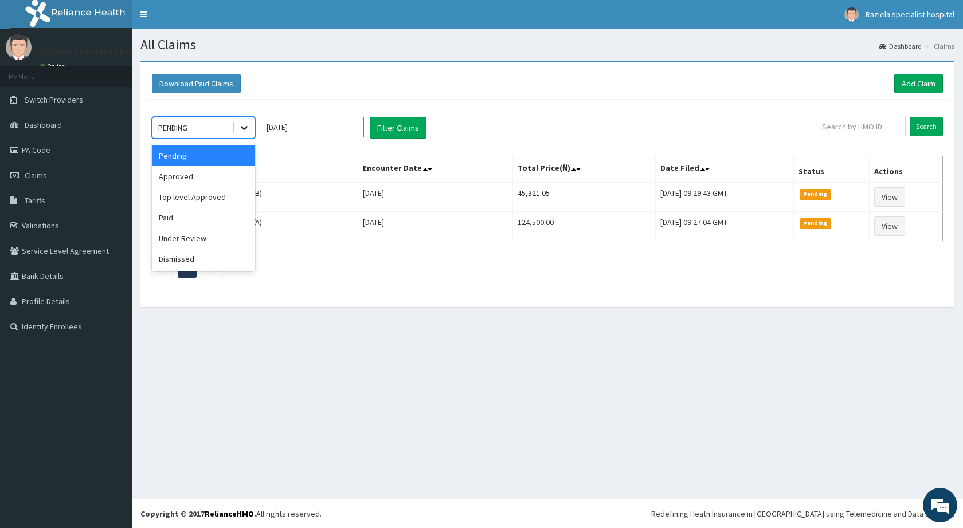
click at [244, 126] on icon at bounding box center [243, 127] width 11 height 11
click at [226, 181] on div "Approved" at bounding box center [203, 176] width 103 height 21
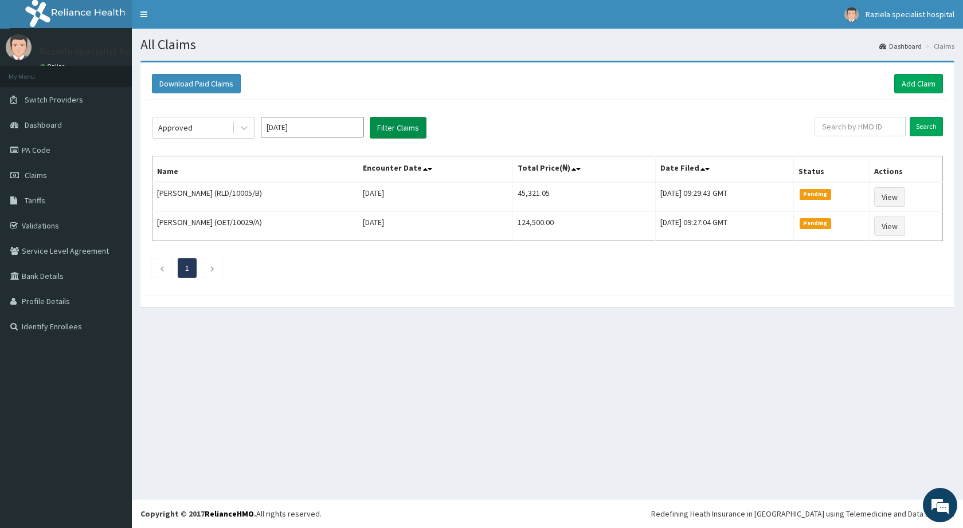
click at [393, 126] on button "Filter Claims" at bounding box center [398, 128] width 57 height 22
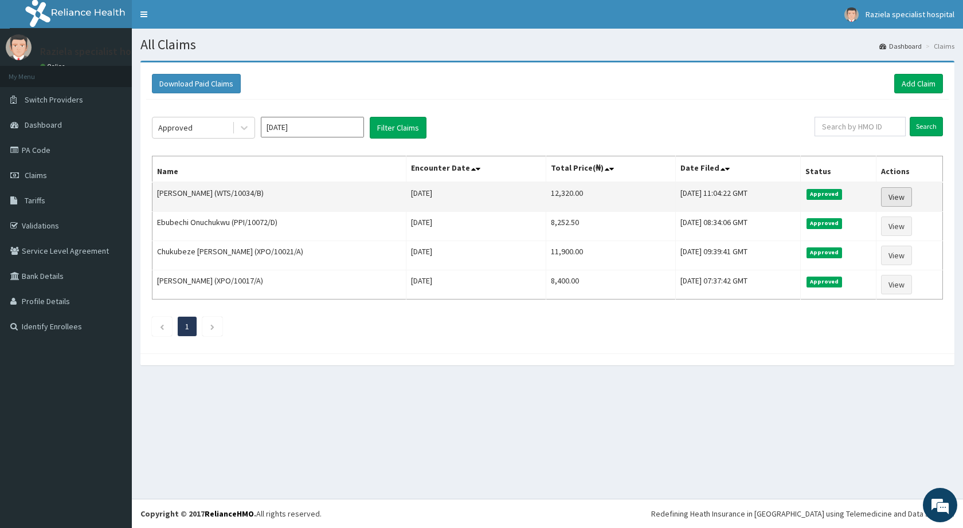
click at [893, 195] on link "View" at bounding box center [896, 196] width 31 height 19
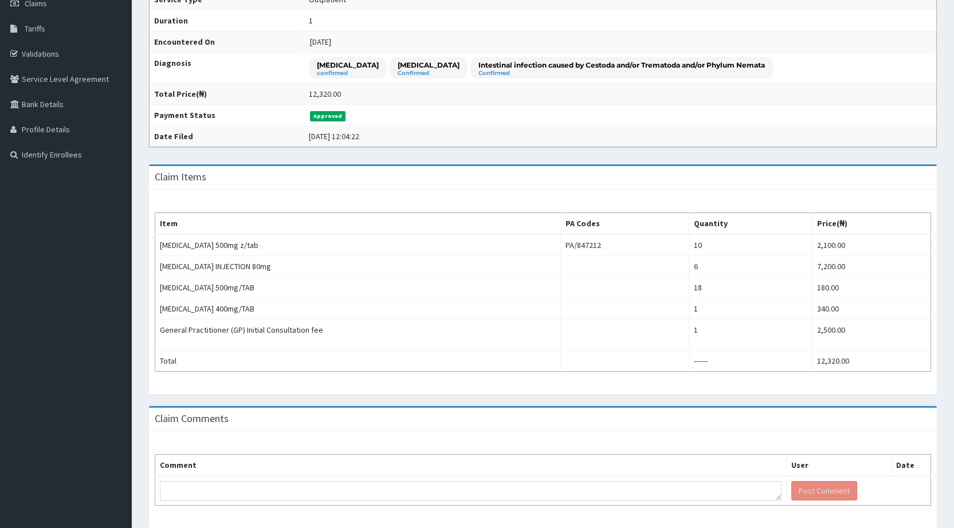
scroll to position [172, 0]
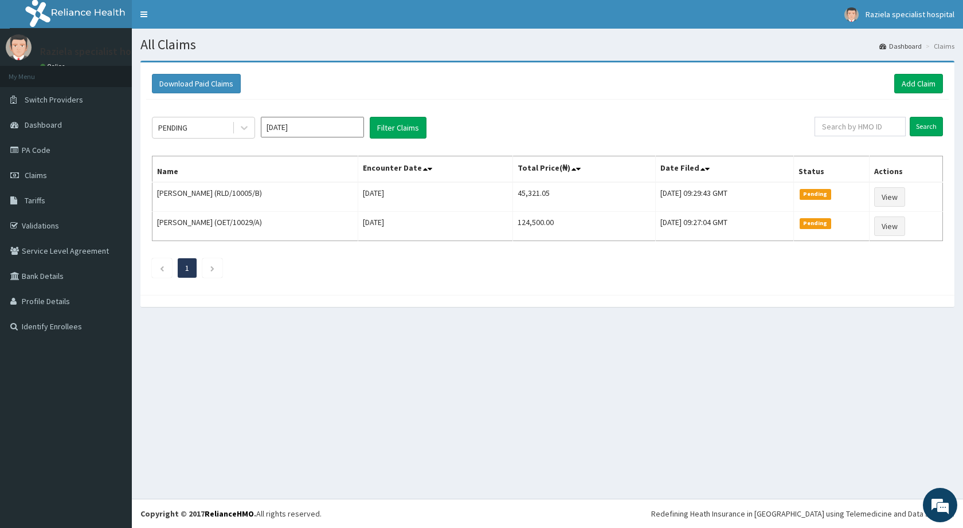
drag, startPoint x: 794, startPoint y: 410, endPoint x: 805, endPoint y: 434, distance: 26.4
click at [805, 434] on div "All Claims Dashboard Claims Download Paid Claims Add Claim × Note you can only …" at bounding box center [547, 264] width 831 height 470
click at [798, 430] on div "All Claims Dashboard Claims Download Paid Claims Add Claim × Note you can only …" at bounding box center [547, 264] width 831 height 470
click at [797, 430] on div "All Claims Dashboard Claims Download Paid Claims Add Claim × Note you can only …" at bounding box center [547, 264] width 831 height 470
